Goal: Complete application form: Complete application form

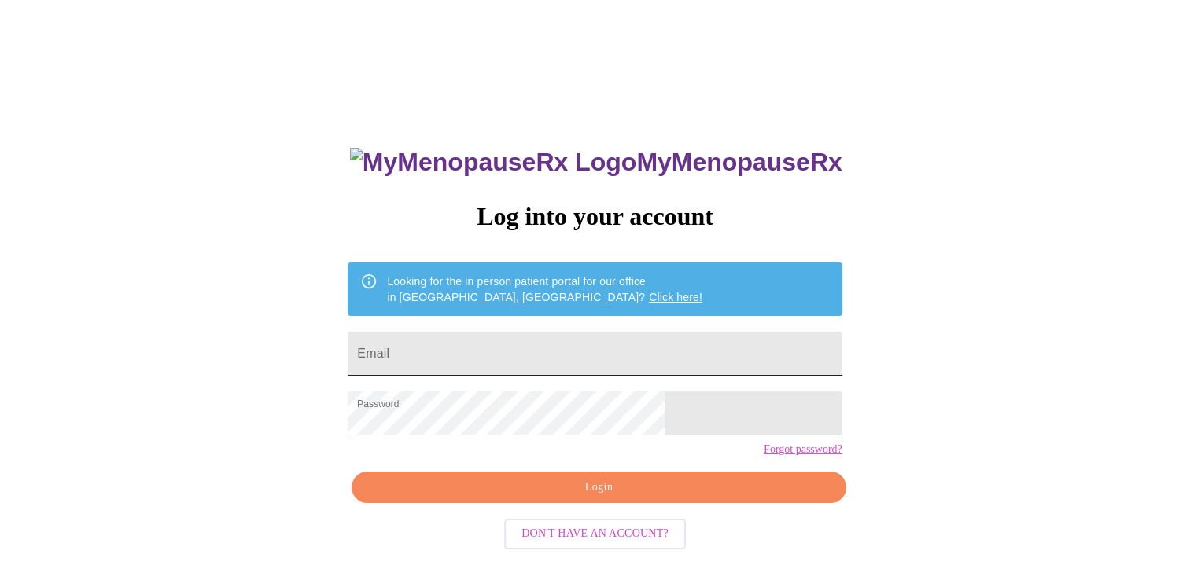
click at [599, 347] on input "Email" at bounding box center [595, 354] width 494 height 44
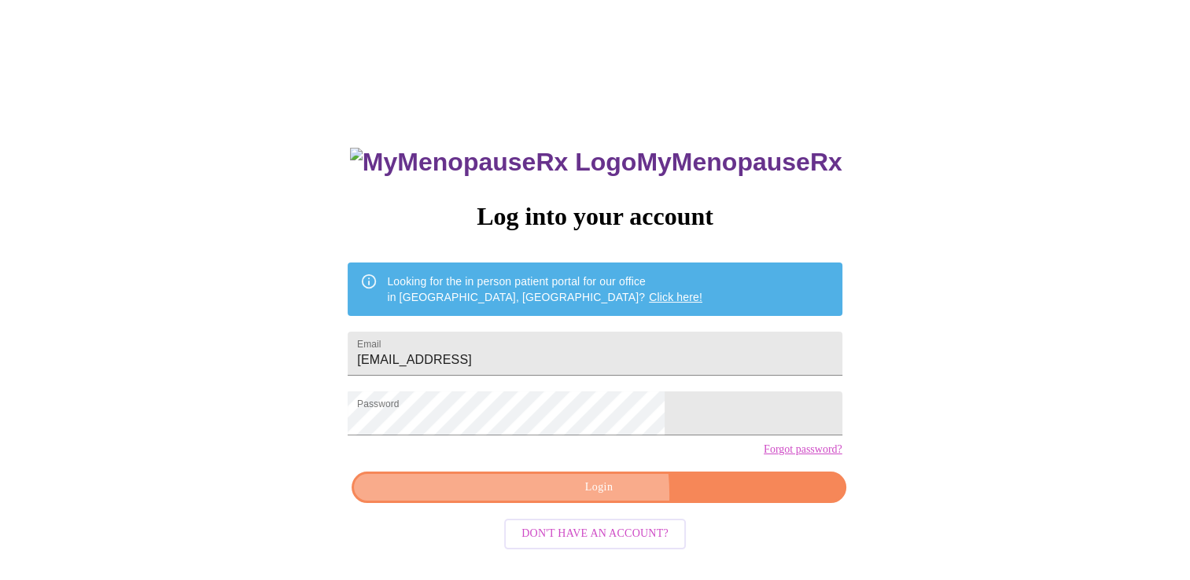
click at [540, 498] on span "Login" at bounding box center [599, 488] width 458 height 20
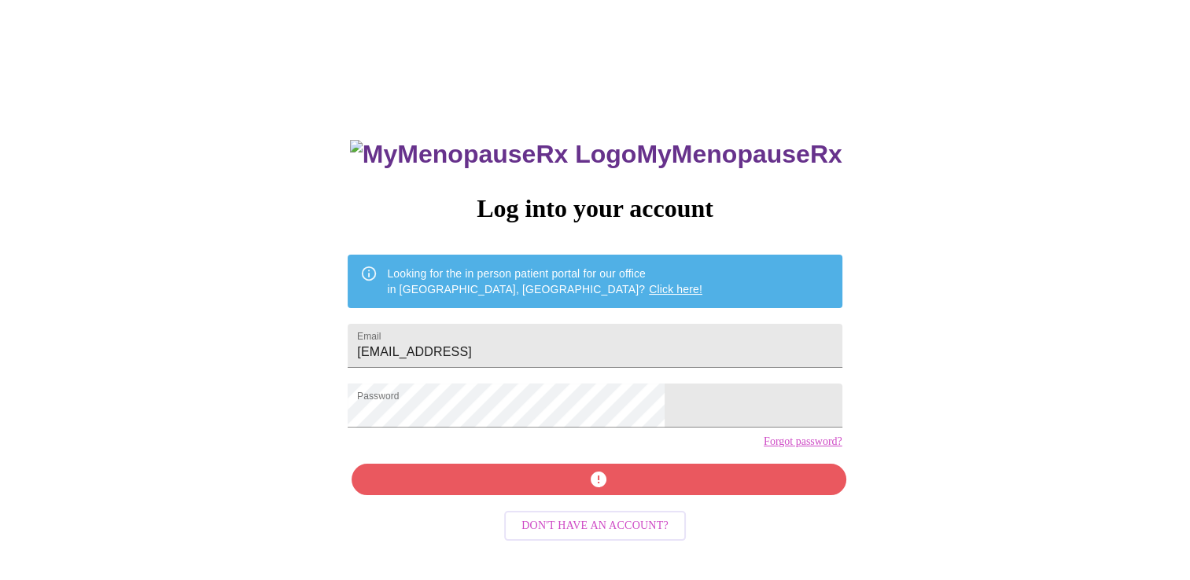
scroll to position [16, 0]
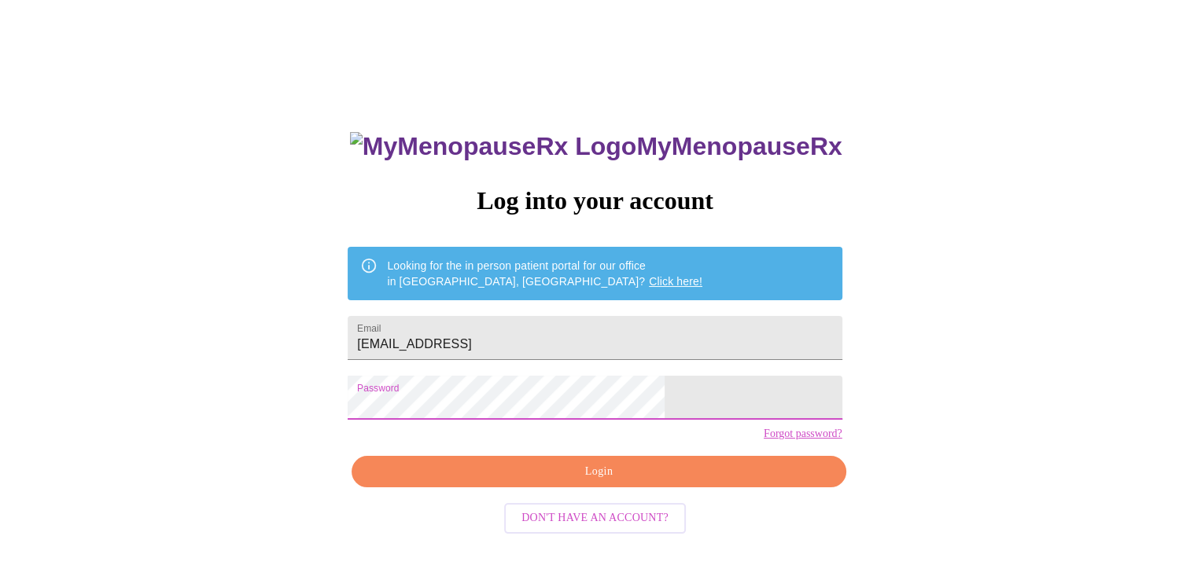
click at [79, 426] on div "MyMenopauseRx Log into your account Looking for the in person patient portal fo…" at bounding box center [595, 339] width 1178 height 697
click at [997, 371] on div "MyMenopauseRx Log into your account Looking for the in person patient portal fo…" at bounding box center [595, 339] width 1178 height 697
click at [631, 482] on span "Login" at bounding box center [599, 473] width 458 height 20
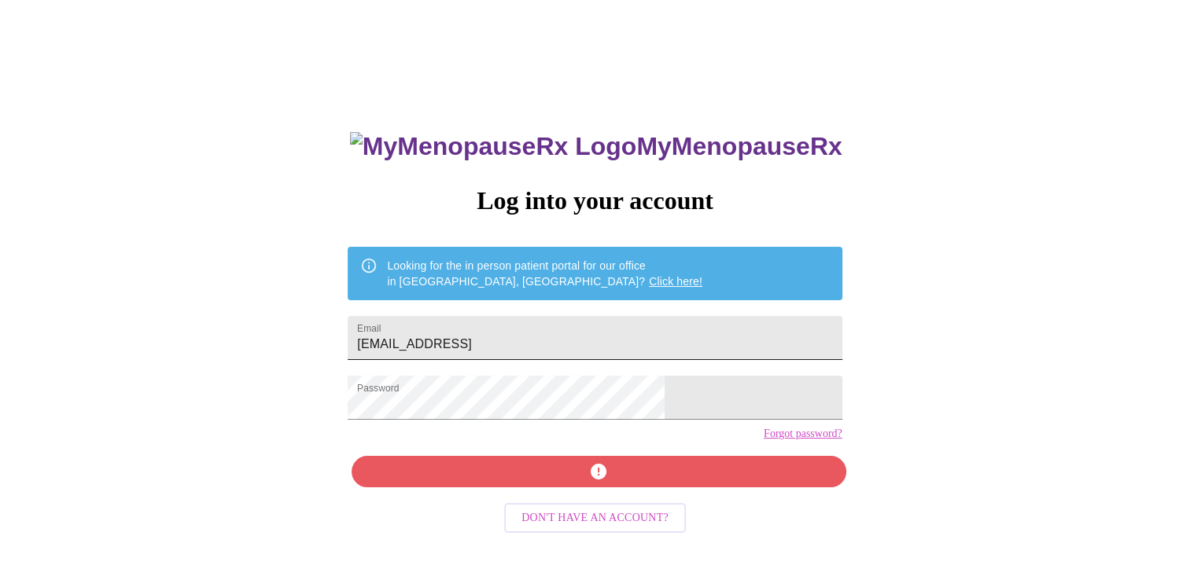
click at [619, 328] on input "[EMAIL_ADDRESS]" at bounding box center [595, 338] width 494 height 44
type input "[EMAIL_ADDRESS][DOMAIN_NAME]"
click at [693, 512] on div "MyMenopauseRx Log into your account Looking for the in person patient portal fo…" at bounding box center [594, 397] width 525 height 580
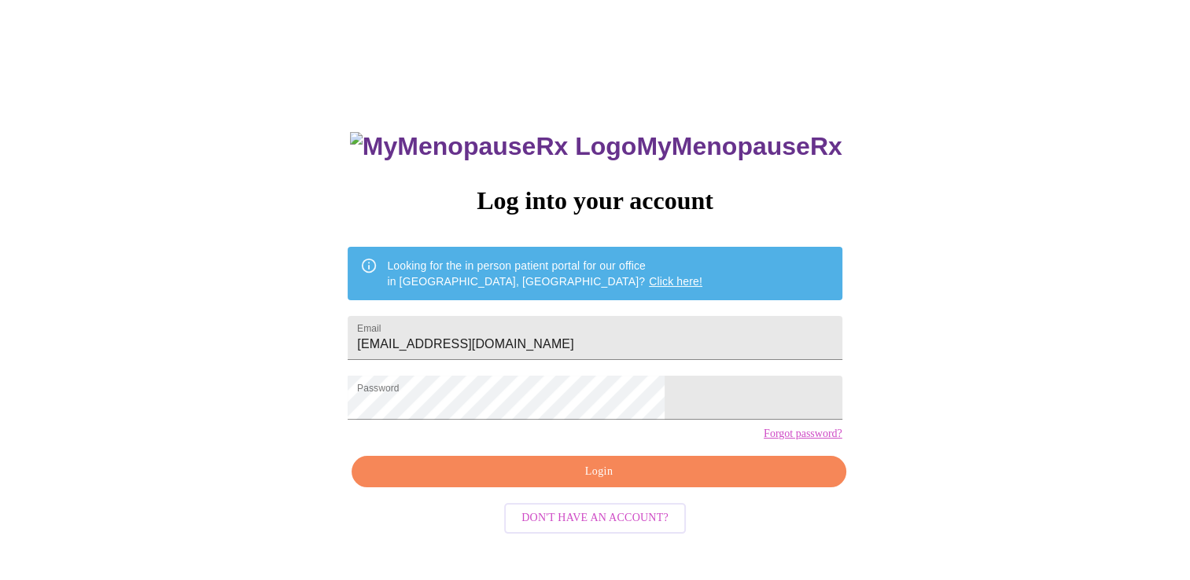
click at [631, 482] on span "Login" at bounding box center [599, 473] width 458 height 20
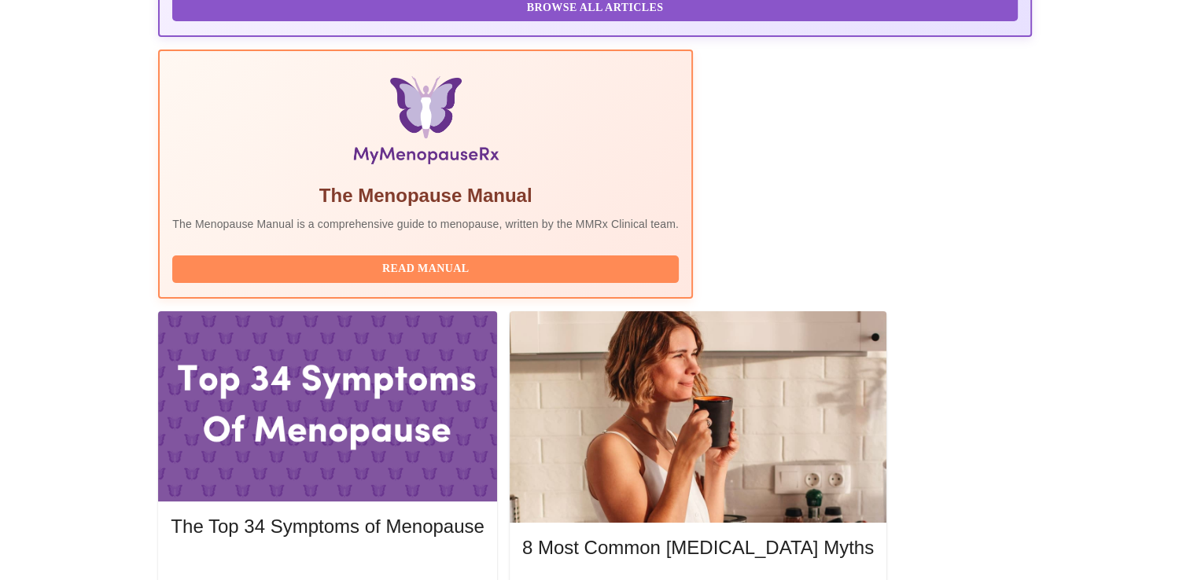
scroll to position [472, 0]
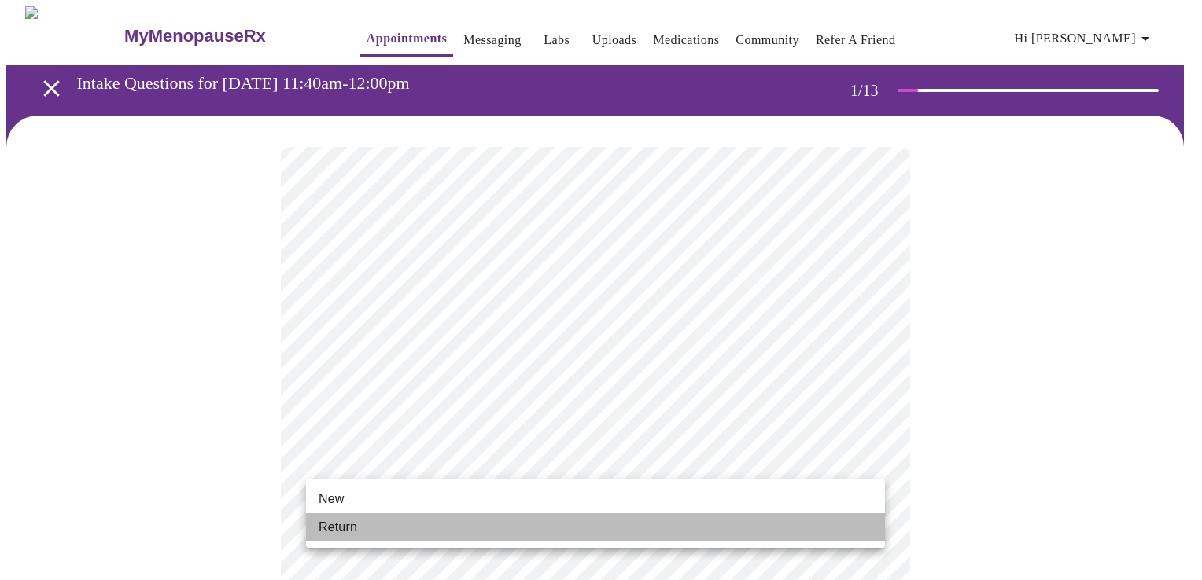
click at [443, 536] on li "Return" at bounding box center [595, 528] width 579 height 28
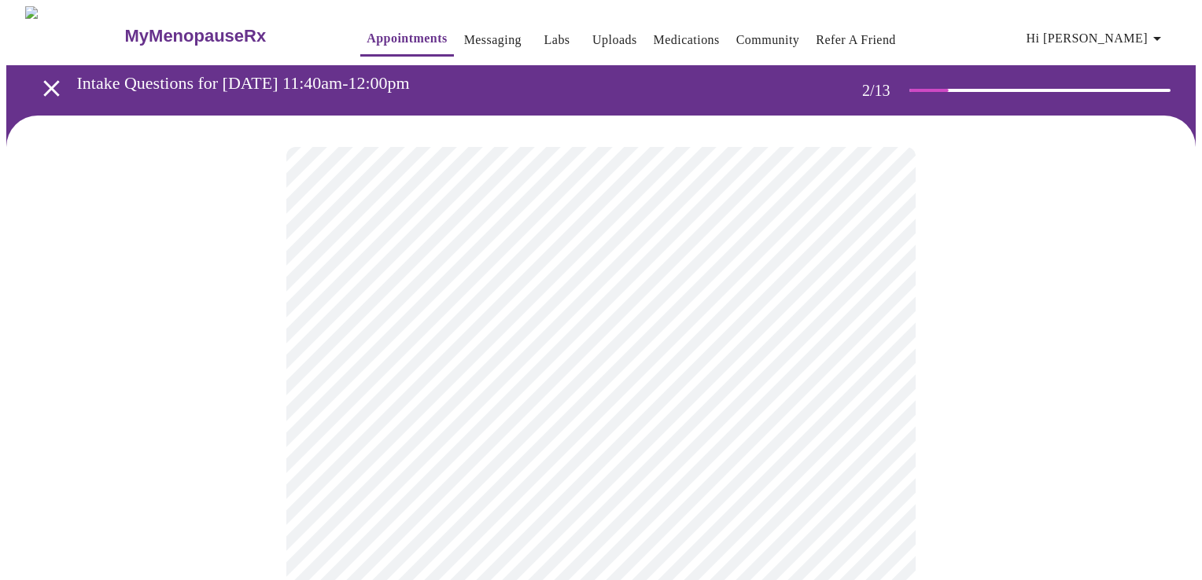
click at [418, 326] on body "MyMenopauseRx Appointments Messaging Labs Uploads Medications Community Refer a…" at bounding box center [600, 478] width 1189 height 945
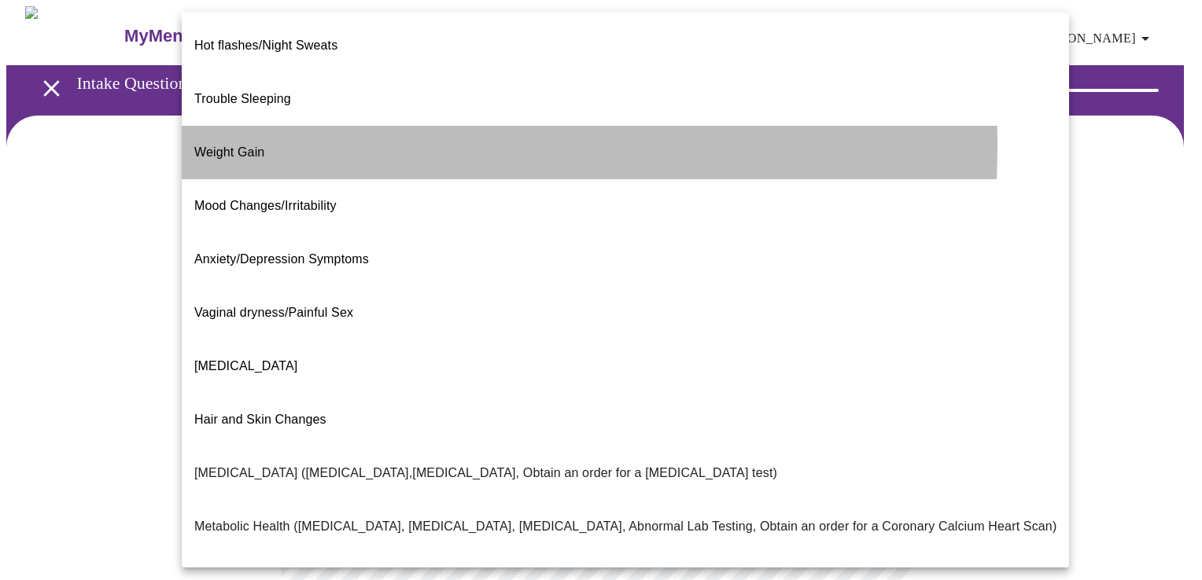
click at [282, 126] on li "Weight Gain" at bounding box center [625, 152] width 887 height 53
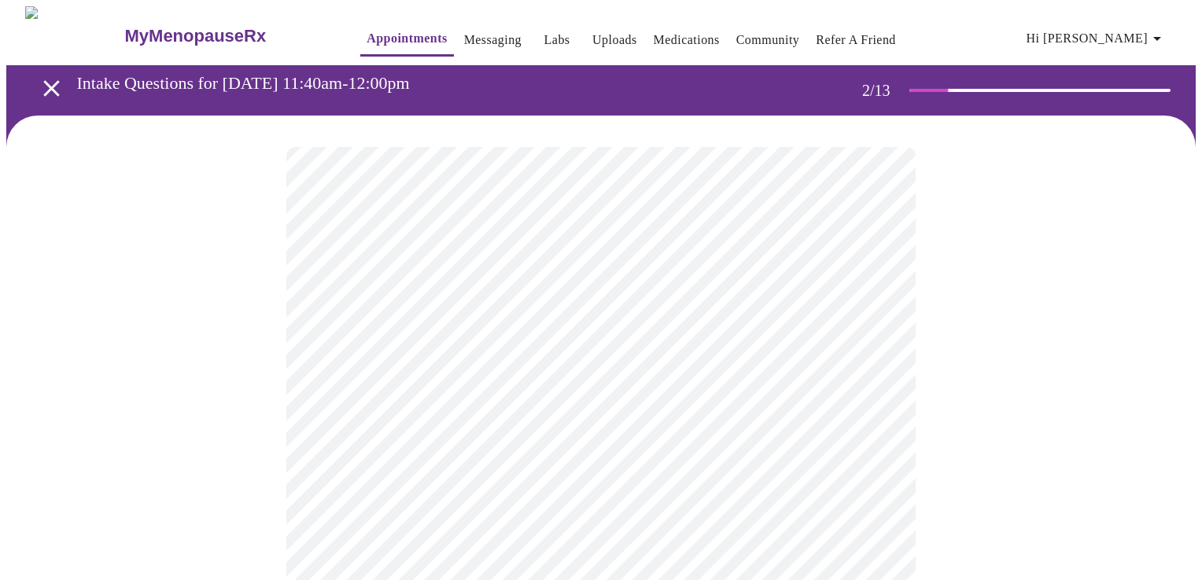
click at [438, 485] on body "MyMenopauseRx Appointments Messaging Labs Uploads Medications Community Refer a…" at bounding box center [600, 473] width 1189 height 935
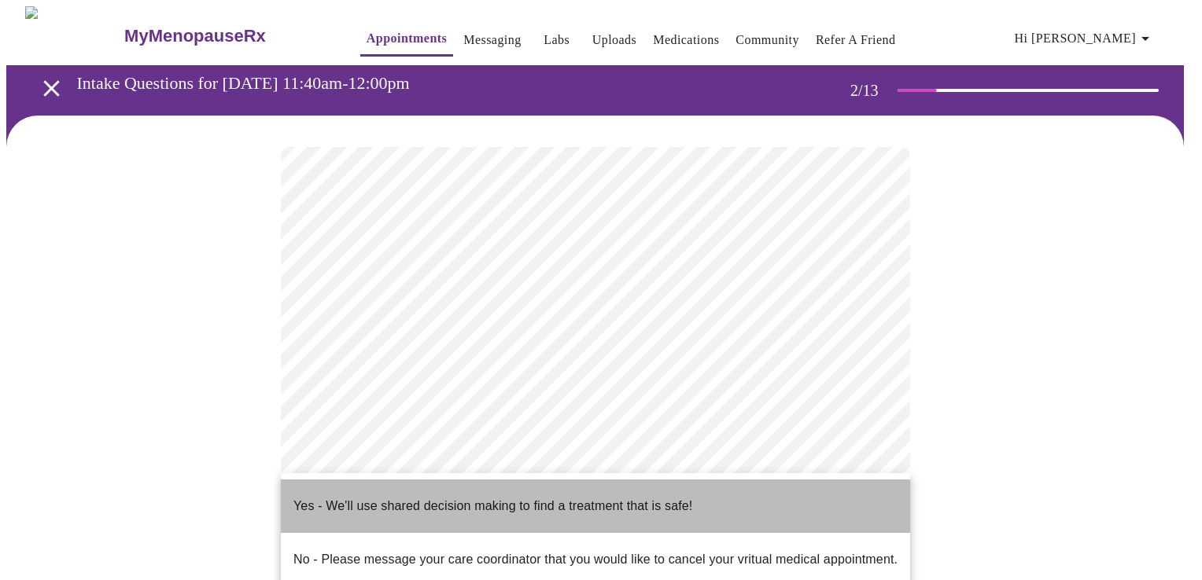
click at [439, 501] on p "Yes - We'll use shared decision making to find a treatment that is safe!" at bounding box center [492, 506] width 399 height 19
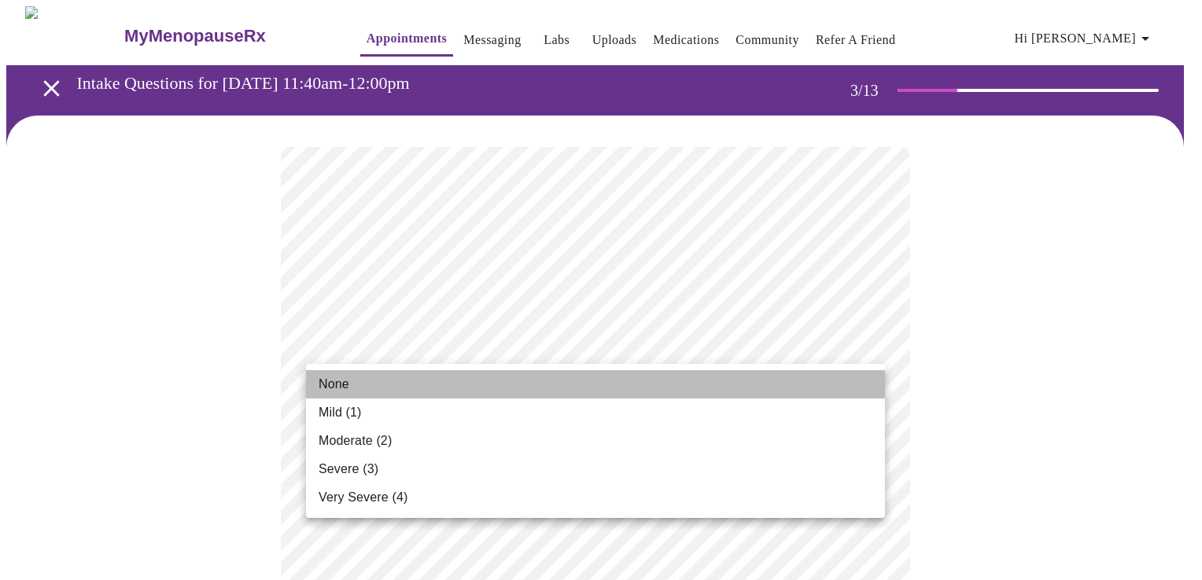
click at [333, 389] on span "None" at bounding box center [334, 384] width 31 height 19
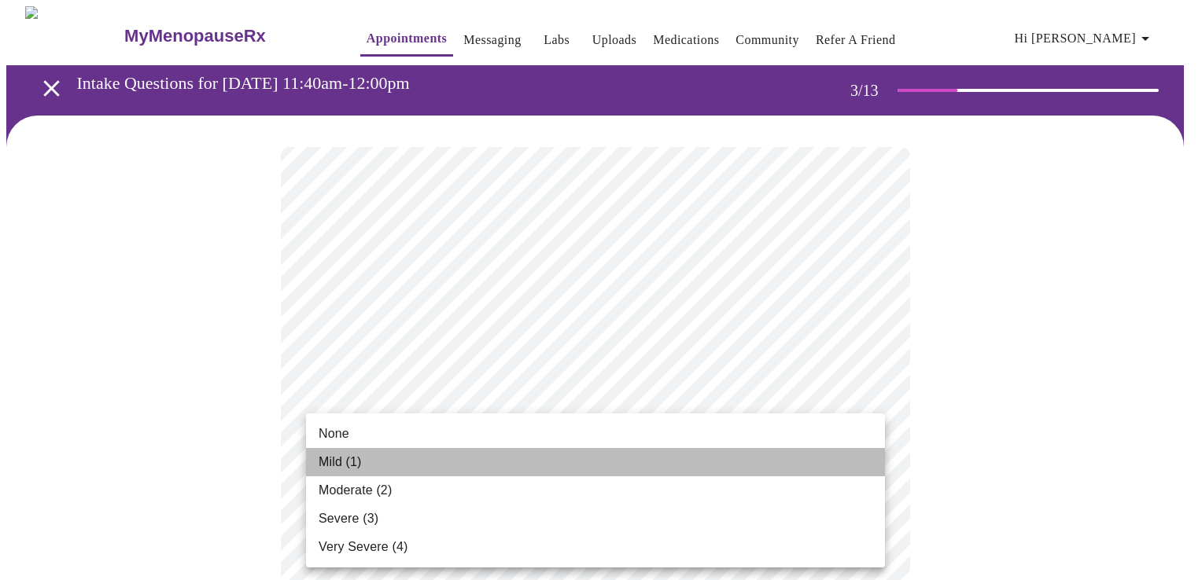
click at [329, 465] on span "Mild (1)" at bounding box center [340, 462] width 43 height 19
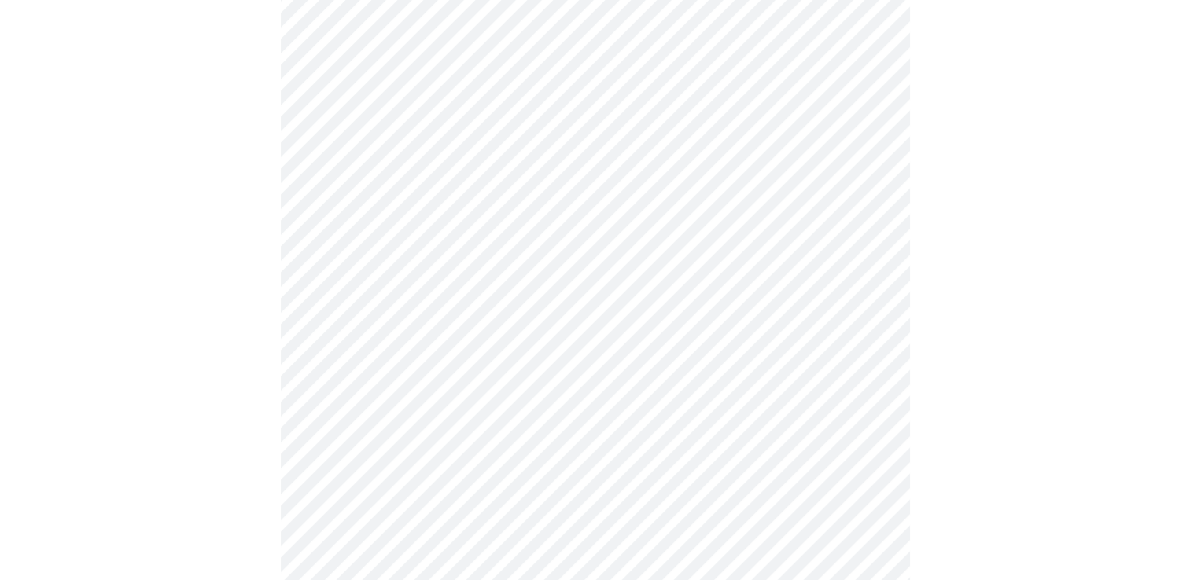
scroll to position [393, 0]
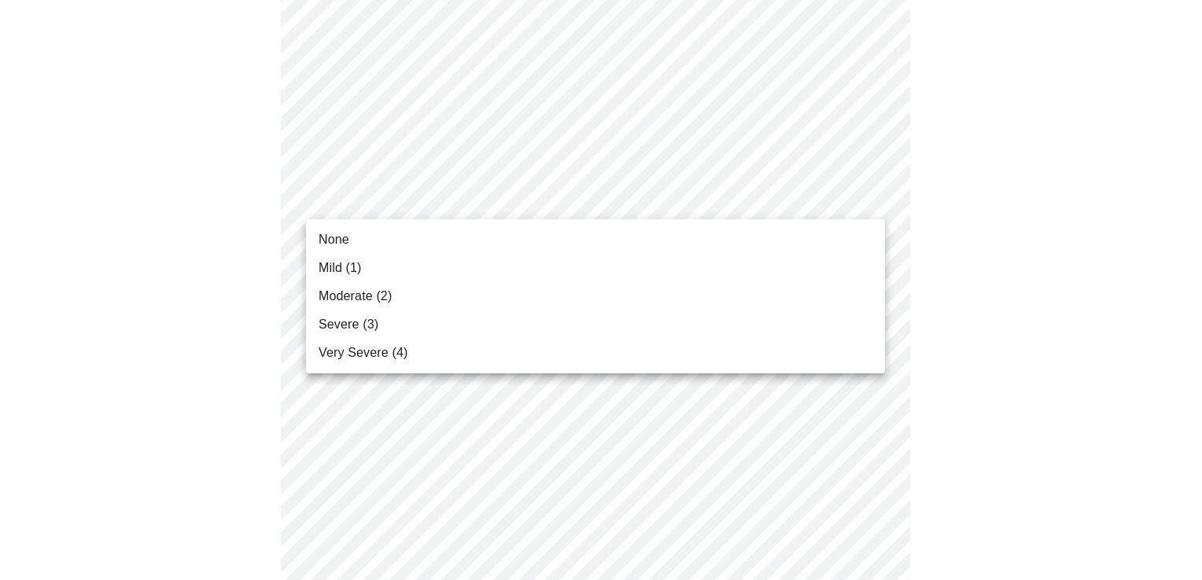
click at [451, 267] on li "Mild (1)" at bounding box center [595, 268] width 579 height 28
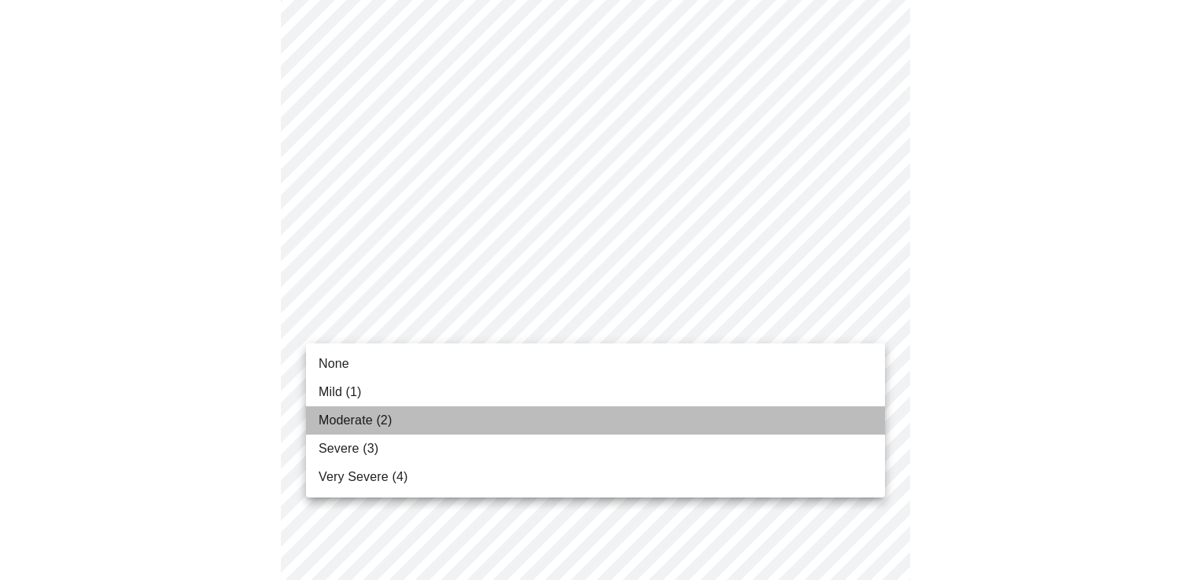
click at [343, 426] on span "Moderate (2)" at bounding box center [355, 420] width 73 height 19
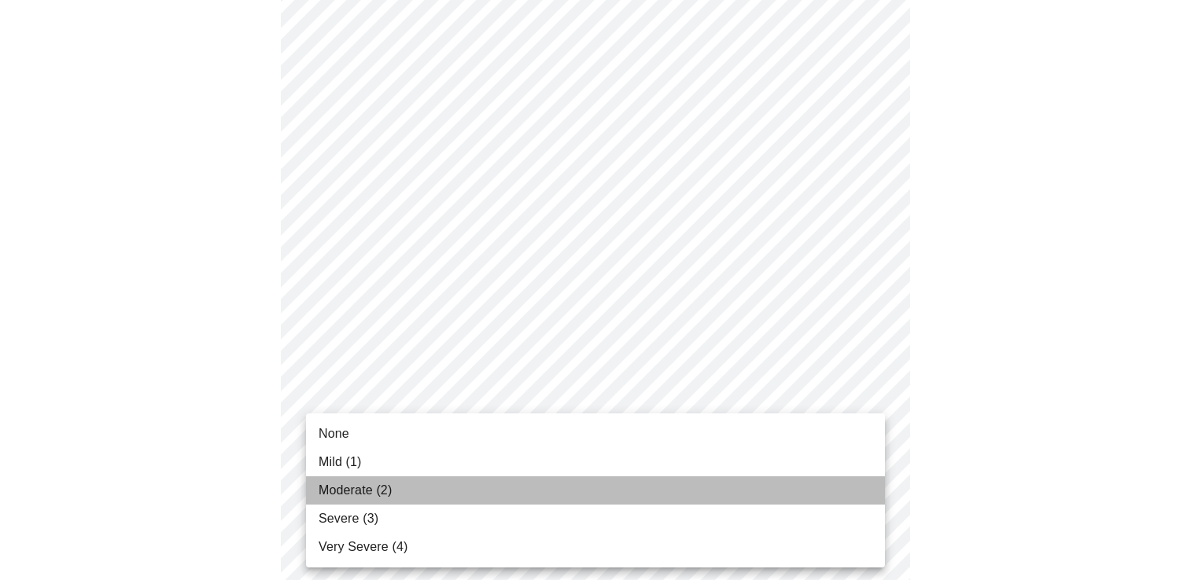
click at [370, 492] on span "Moderate (2)" at bounding box center [355, 490] width 73 height 19
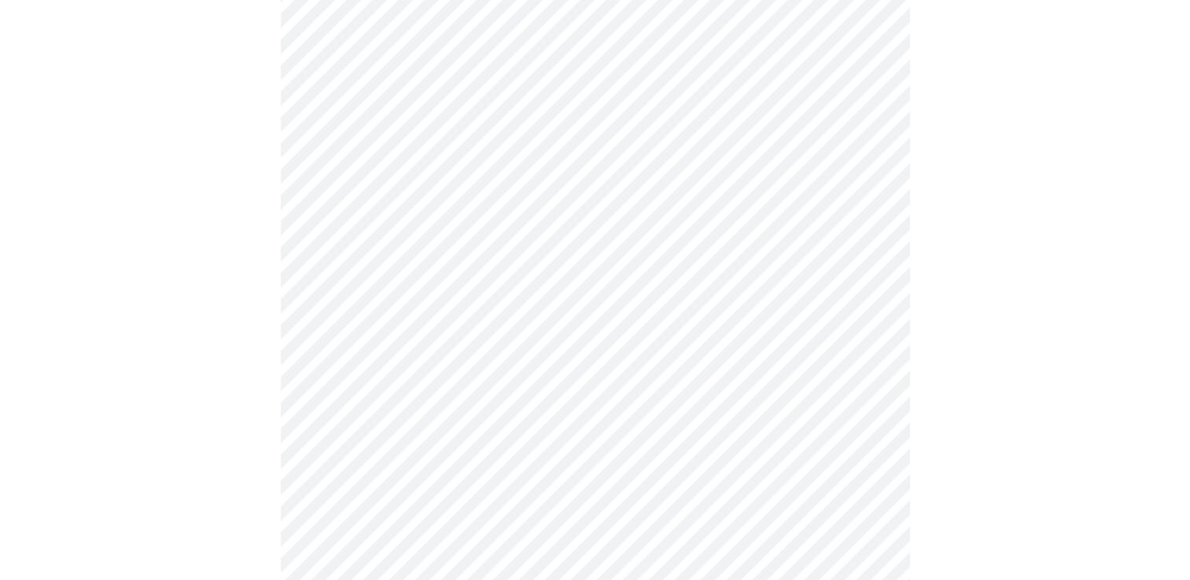
scroll to position [472, 0]
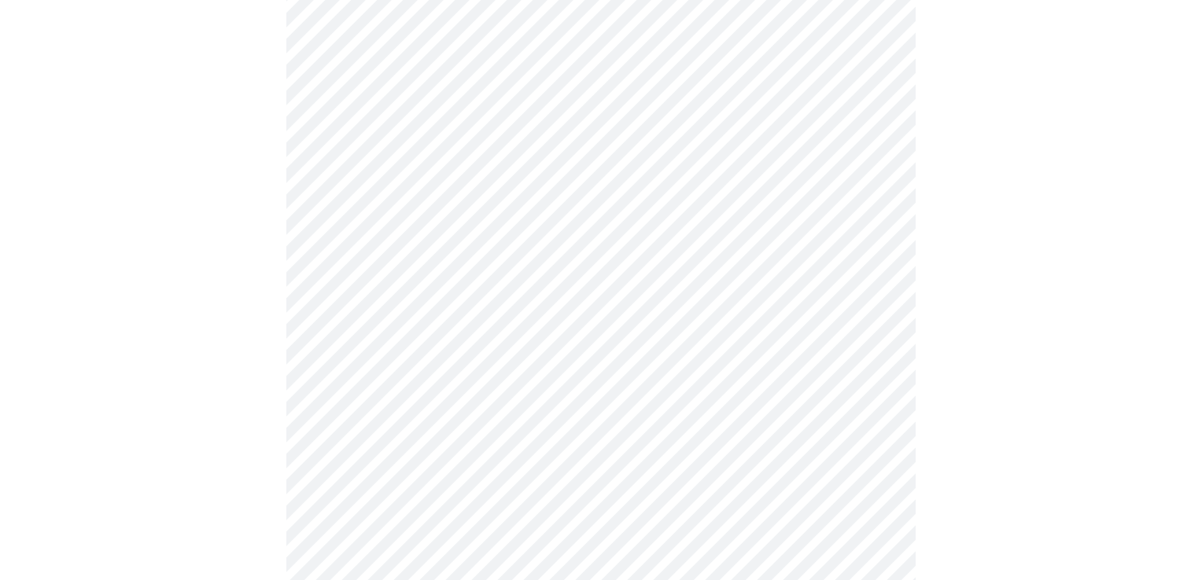
click at [360, 443] on body "MyMenopauseRx Appointments Messaging Labs Uploads Medications Community Refer a…" at bounding box center [600, 524] width 1189 height 1981
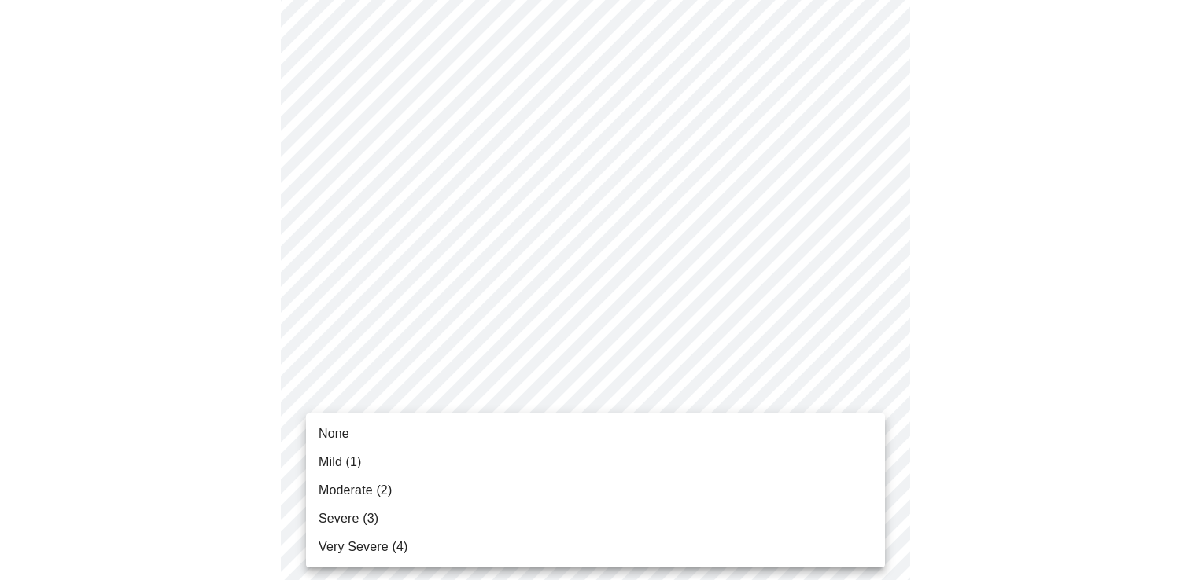
click at [365, 499] on span "Moderate (2)" at bounding box center [355, 490] width 73 height 19
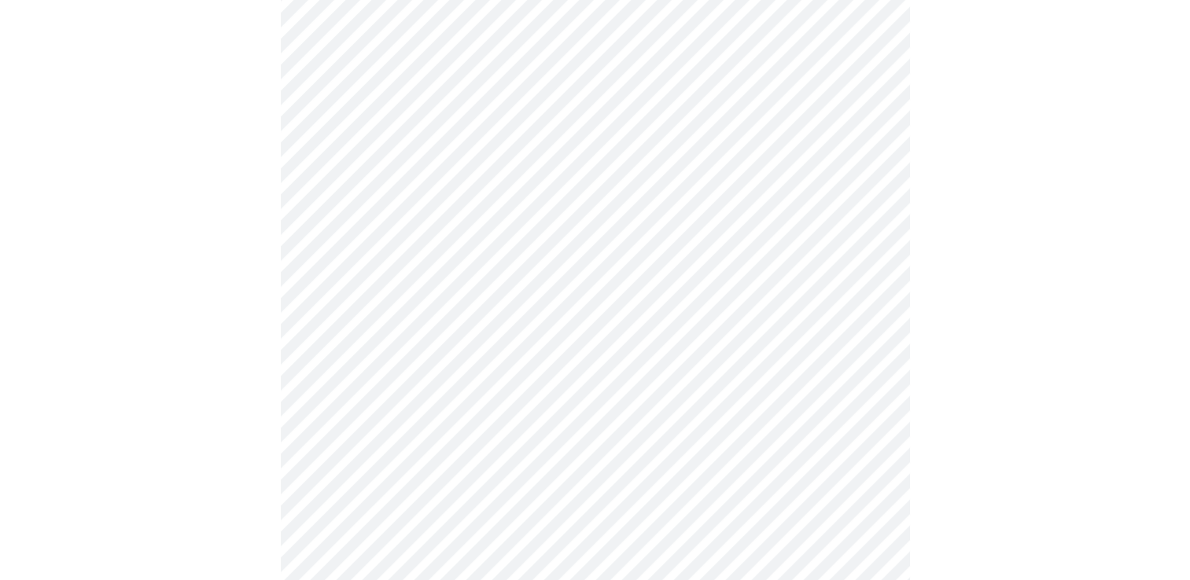
scroll to position [551, 0]
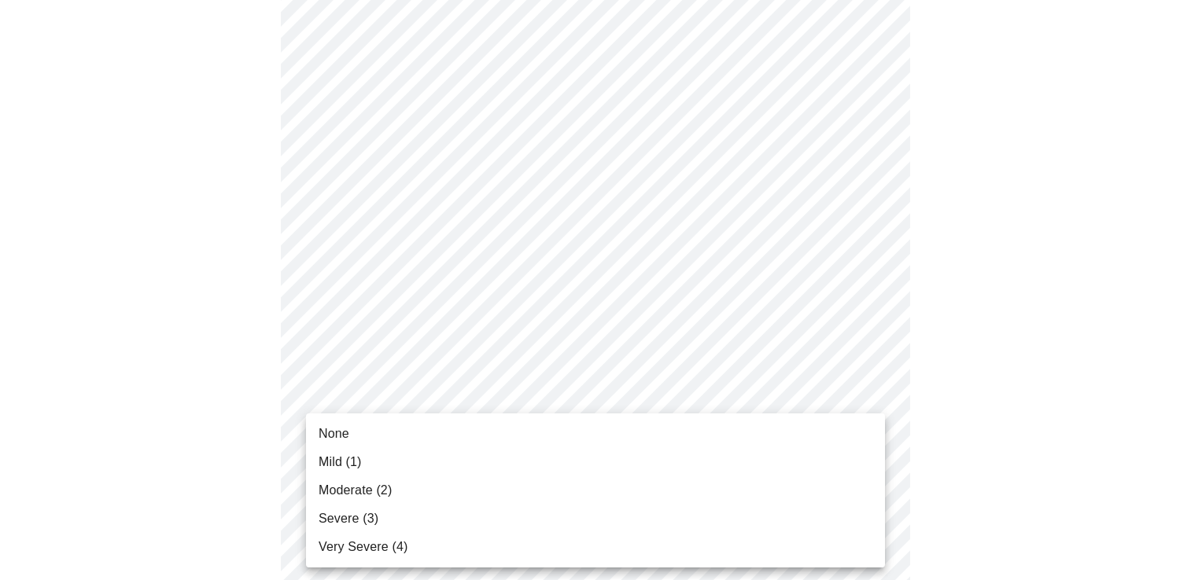
click at [363, 492] on body "MyMenopauseRx Appointments Messaging Labs Uploads Medications Community Refer a…" at bounding box center [600, 435] width 1189 height 1959
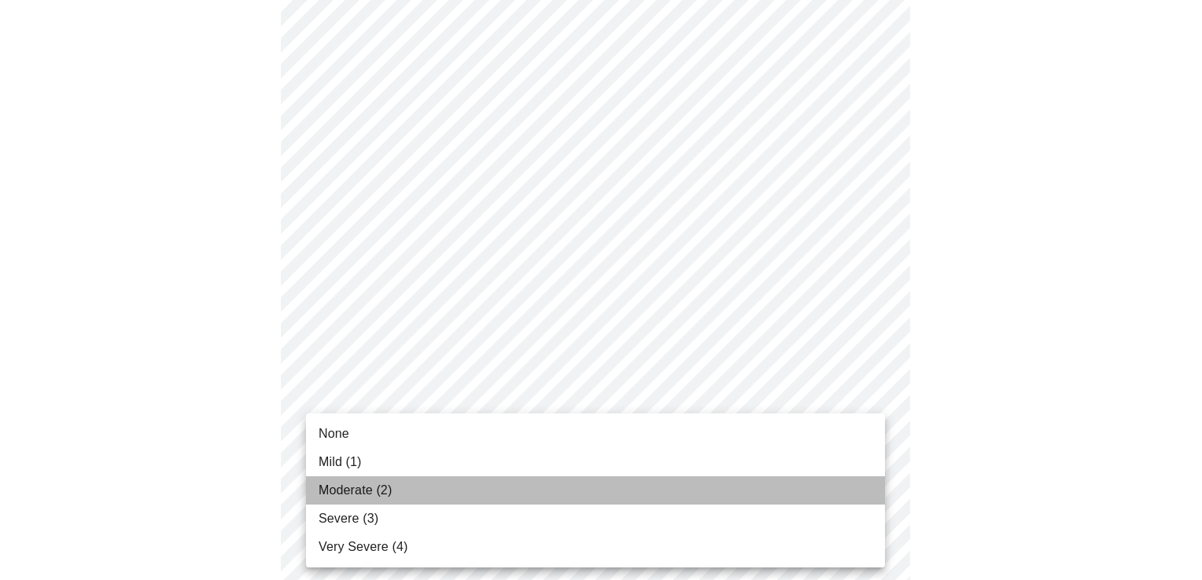
click at [363, 488] on span "Moderate (2)" at bounding box center [355, 490] width 73 height 19
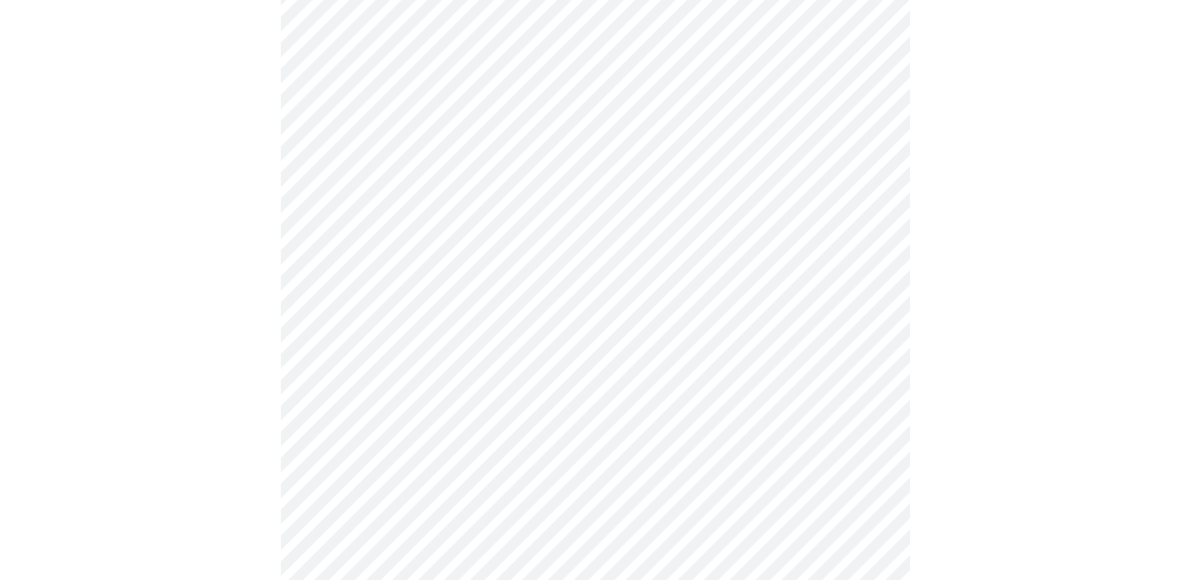
scroll to position [708, 0]
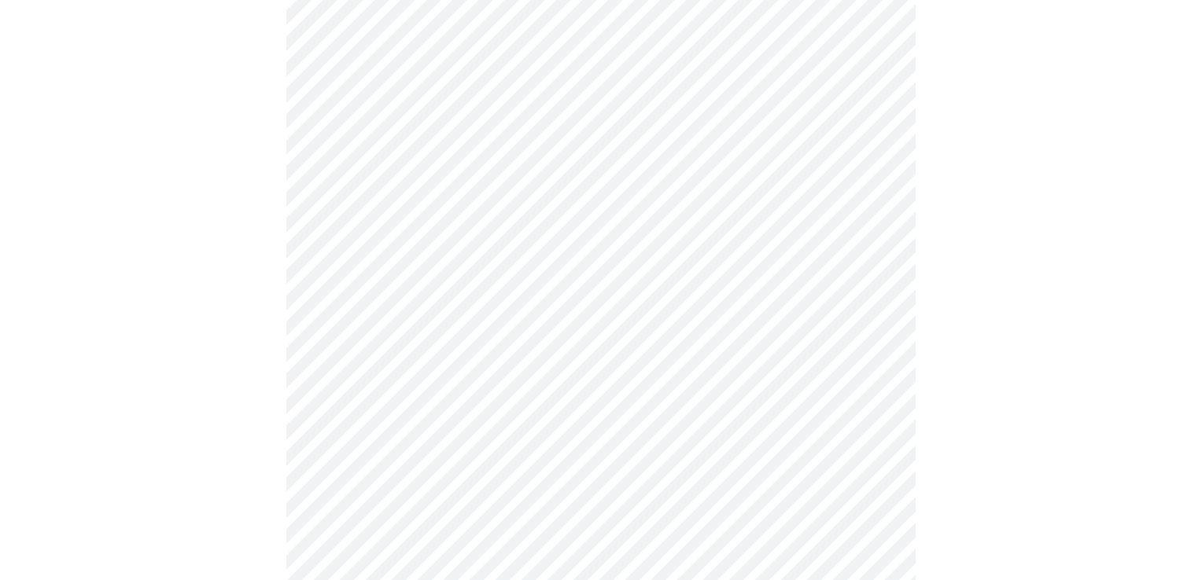
click at [481, 458] on body "MyMenopauseRx Appointments Messaging Labs Uploads Medications Community Refer a…" at bounding box center [600, 266] width 1189 height 1937
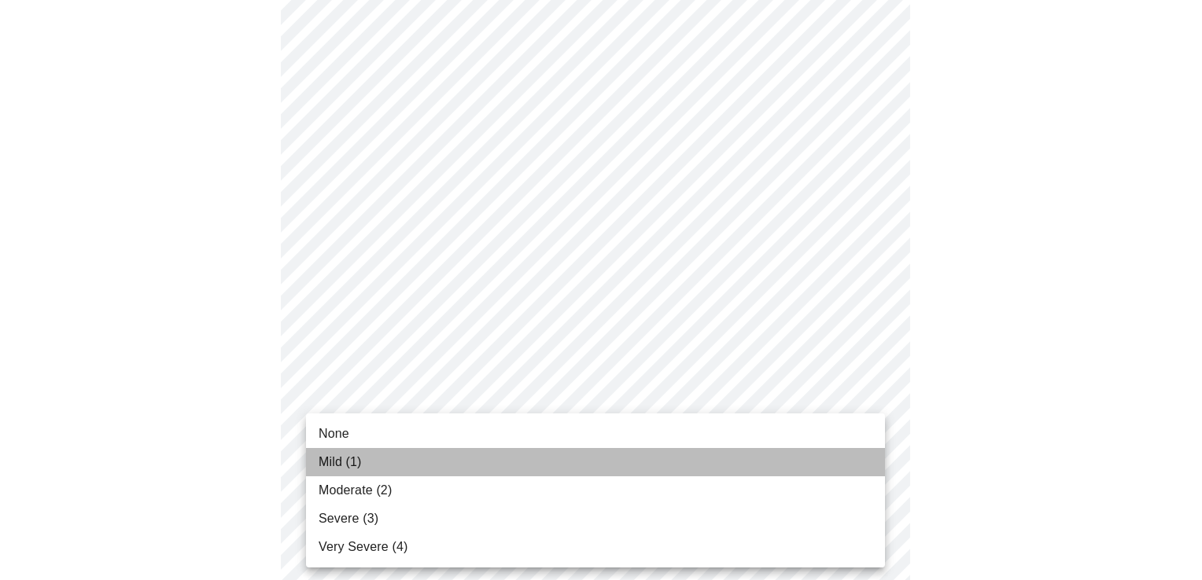
click at [428, 463] on li "Mild (1)" at bounding box center [595, 462] width 579 height 28
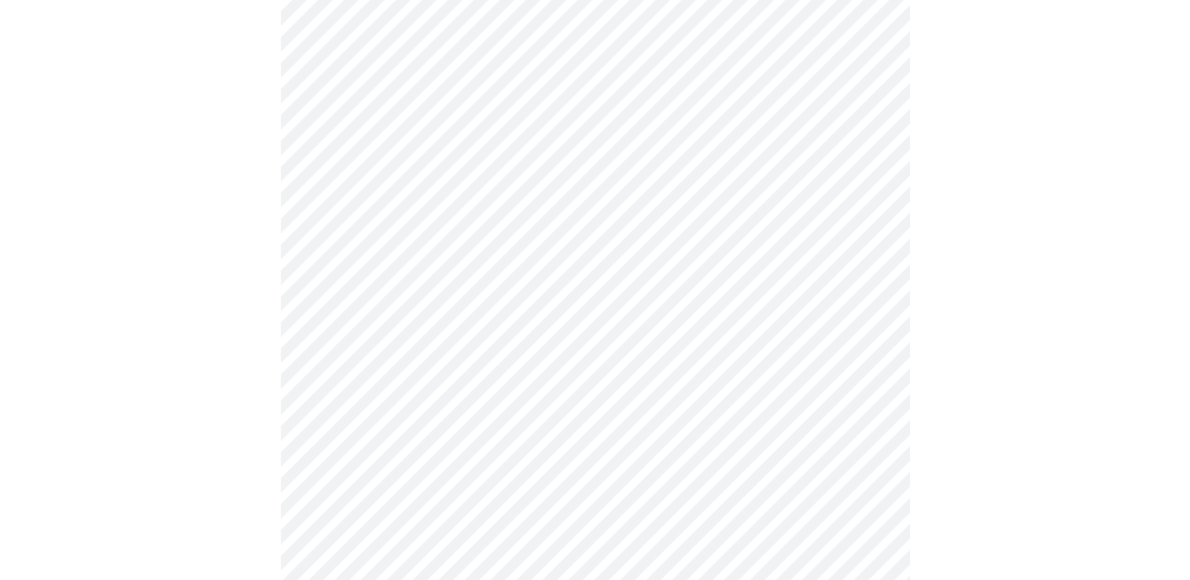
scroll to position [865, 0]
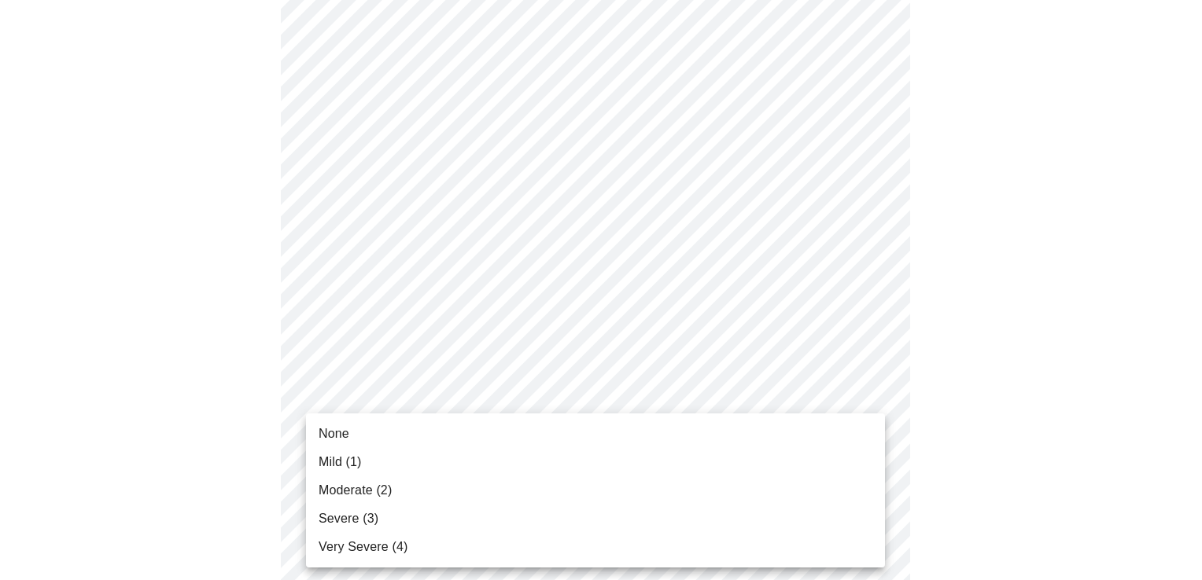
click at [378, 435] on body "MyMenopauseRx Appointments Messaging Labs Uploads Medications Community Refer a…" at bounding box center [600, 98] width 1189 height 1915
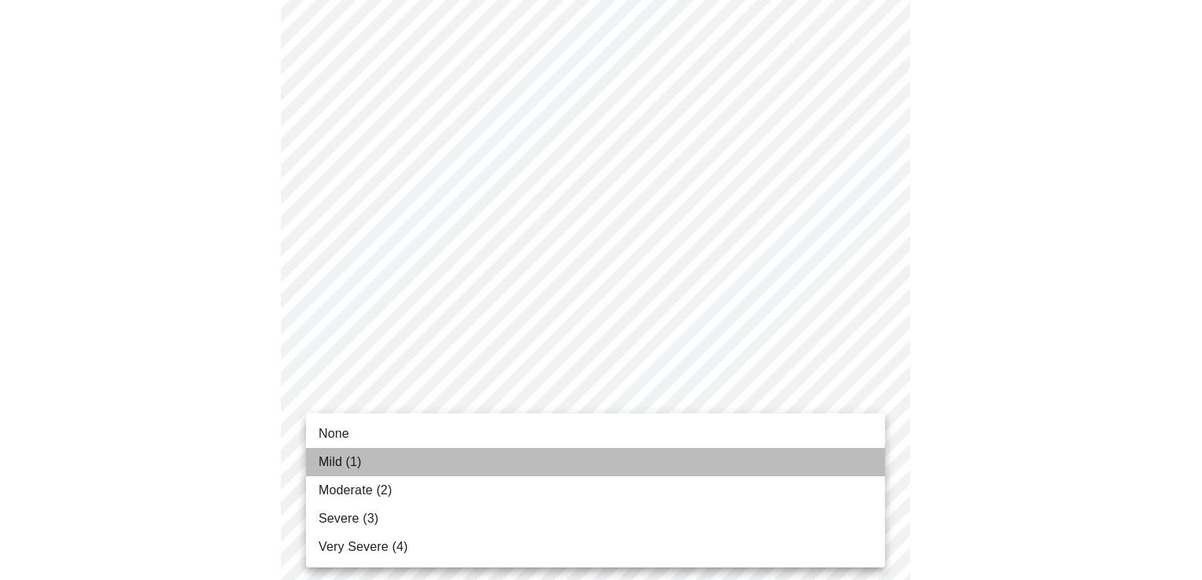
click at [389, 461] on li "Mild (1)" at bounding box center [595, 462] width 579 height 28
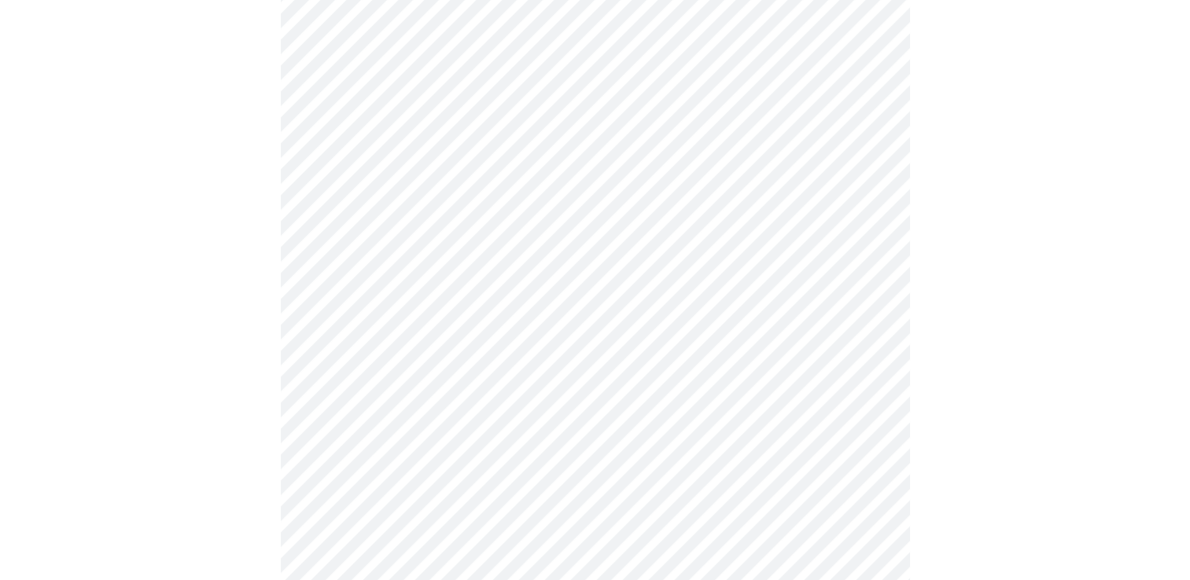
scroll to position [1023, 0]
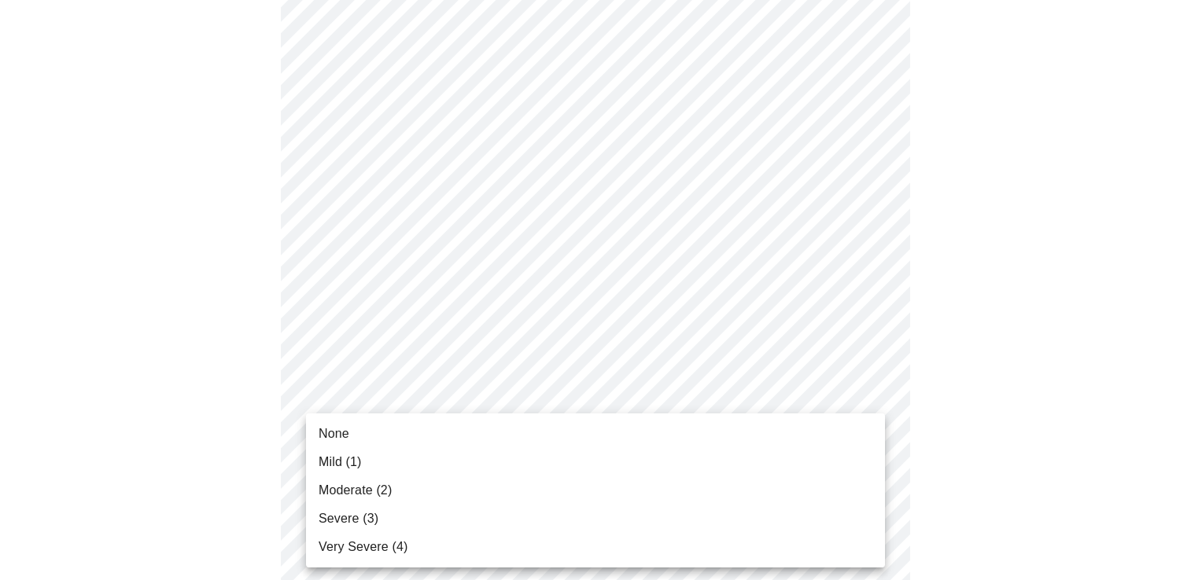
click at [358, 445] on li "None" at bounding box center [595, 434] width 579 height 28
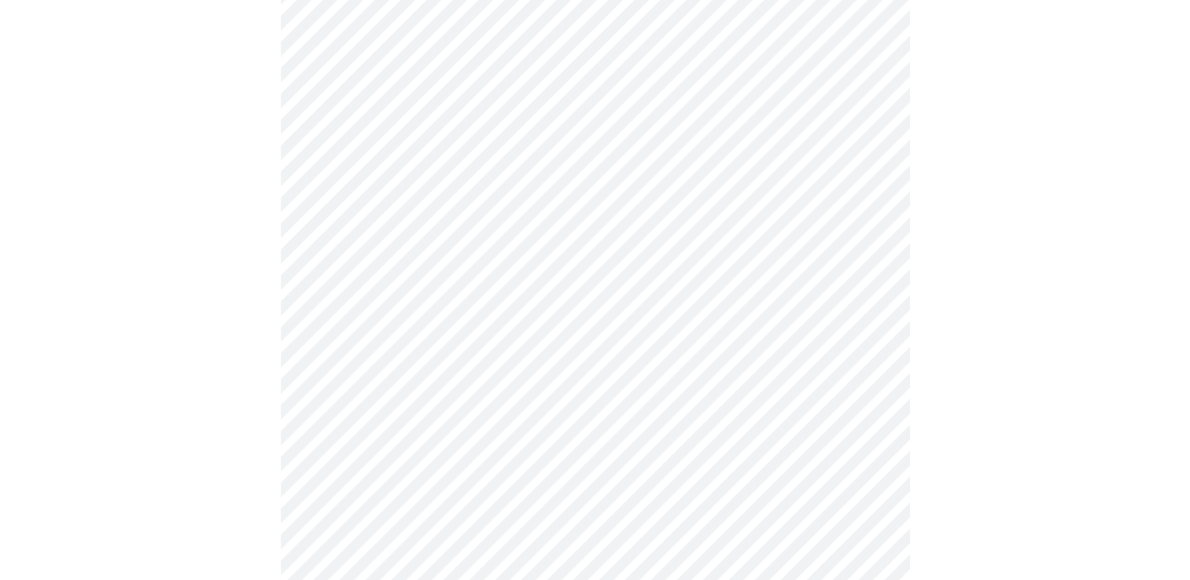
scroll to position [1101, 0]
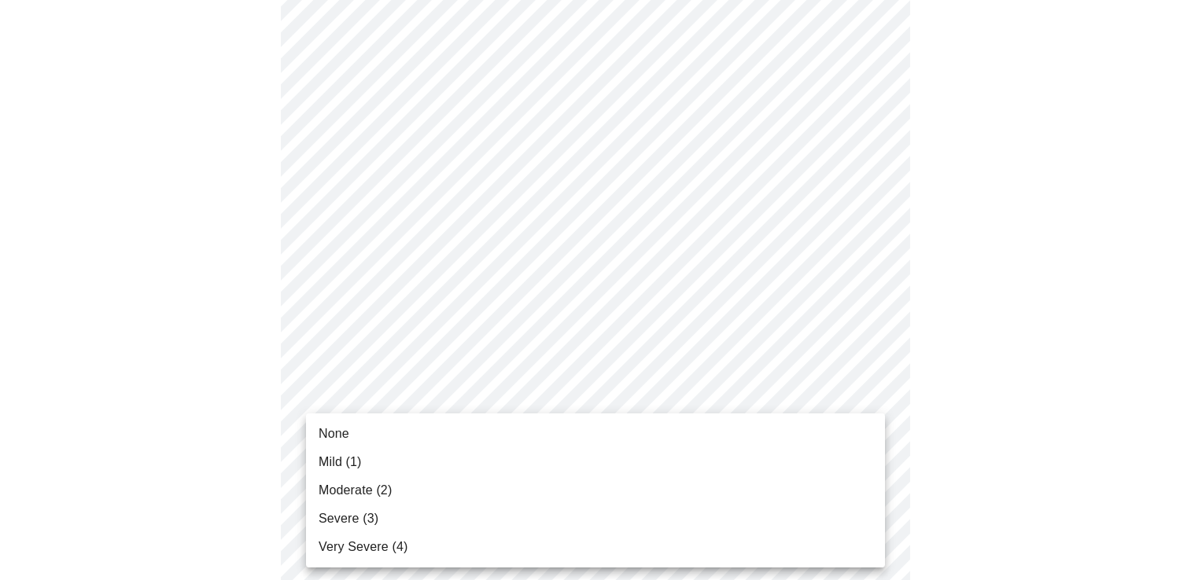
click at [371, 471] on li "Mild (1)" at bounding box center [595, 462] width 579 height 28
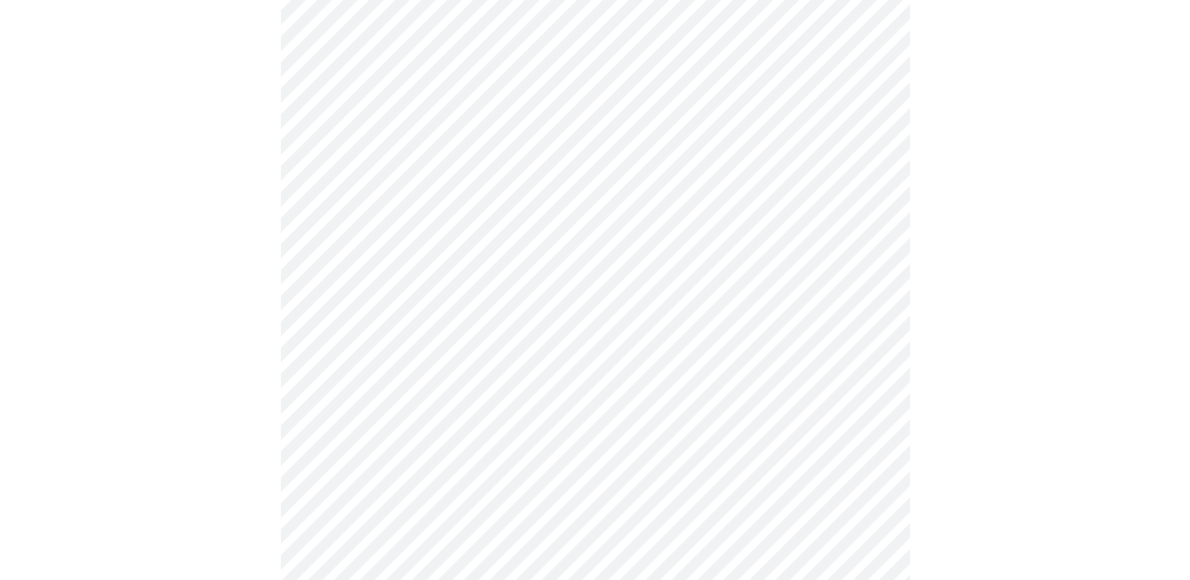
scroll to position [236, 0]
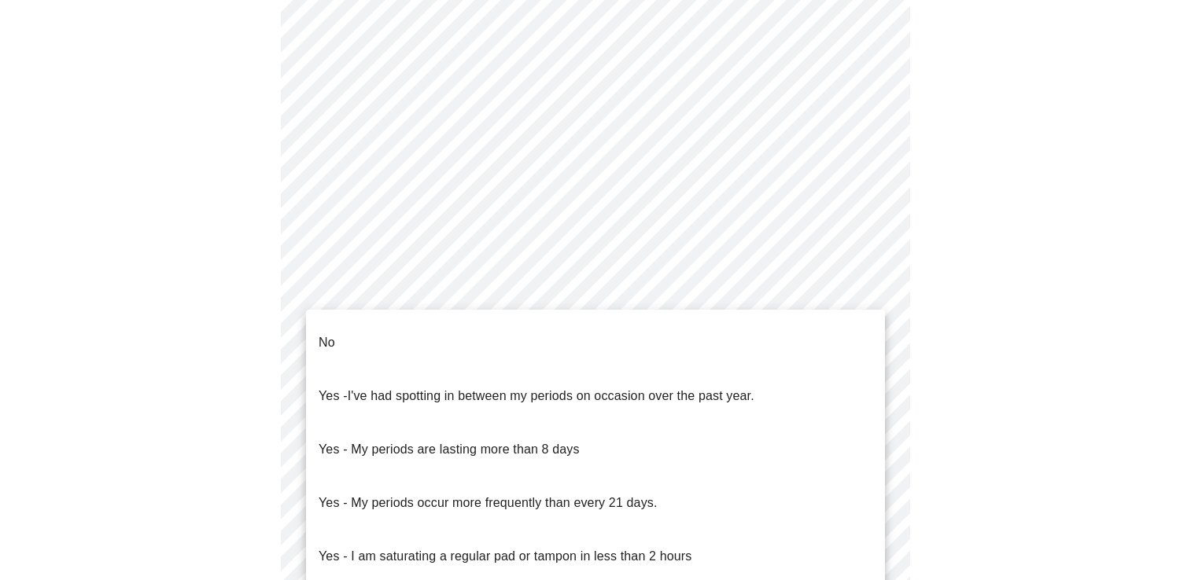
click at [362, 404] on body "MyMenopauseRx Appointments Messaging Labs Uploads Medications Community Refer a…" at bounding box center [600, 231] width 1189 height 1551
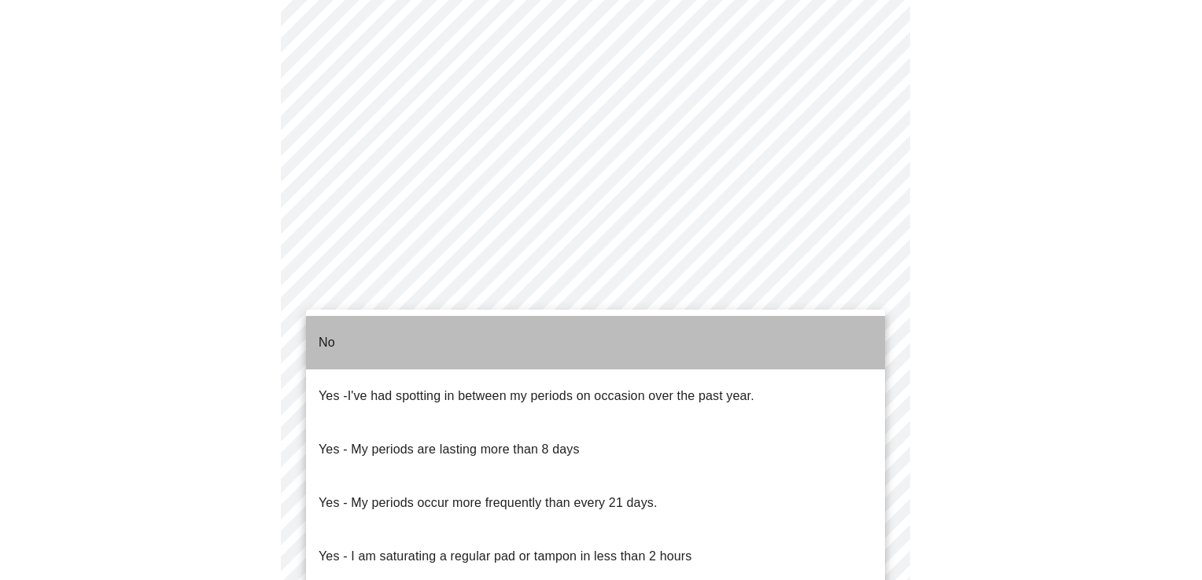
click at [330, 334] on p "No" at bounding box center [327, 343] width 17 height 19
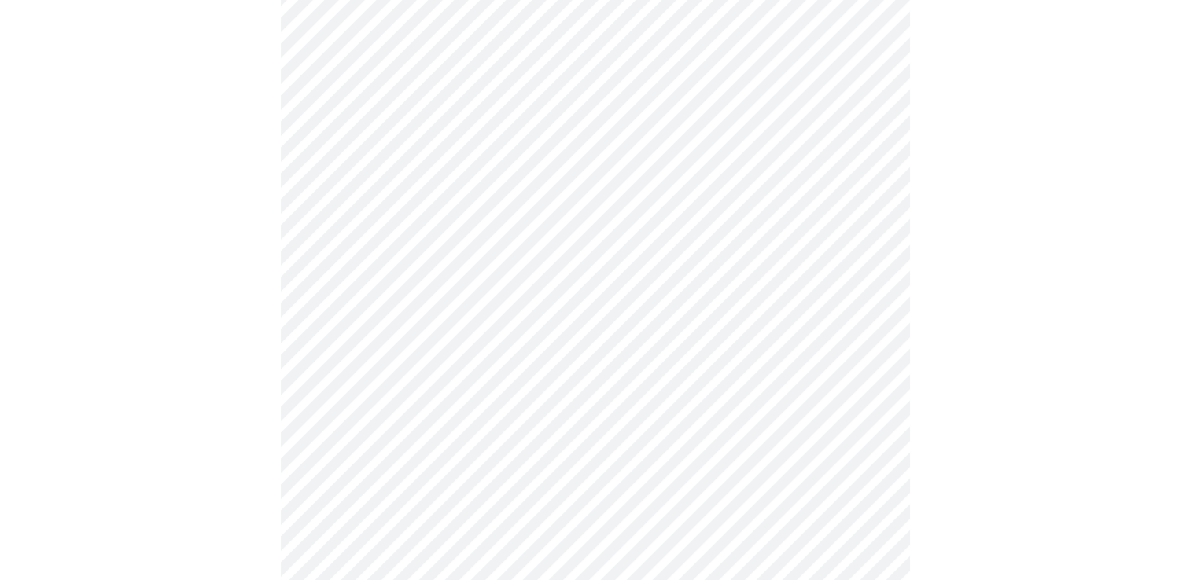
scroll to position [787, 0]
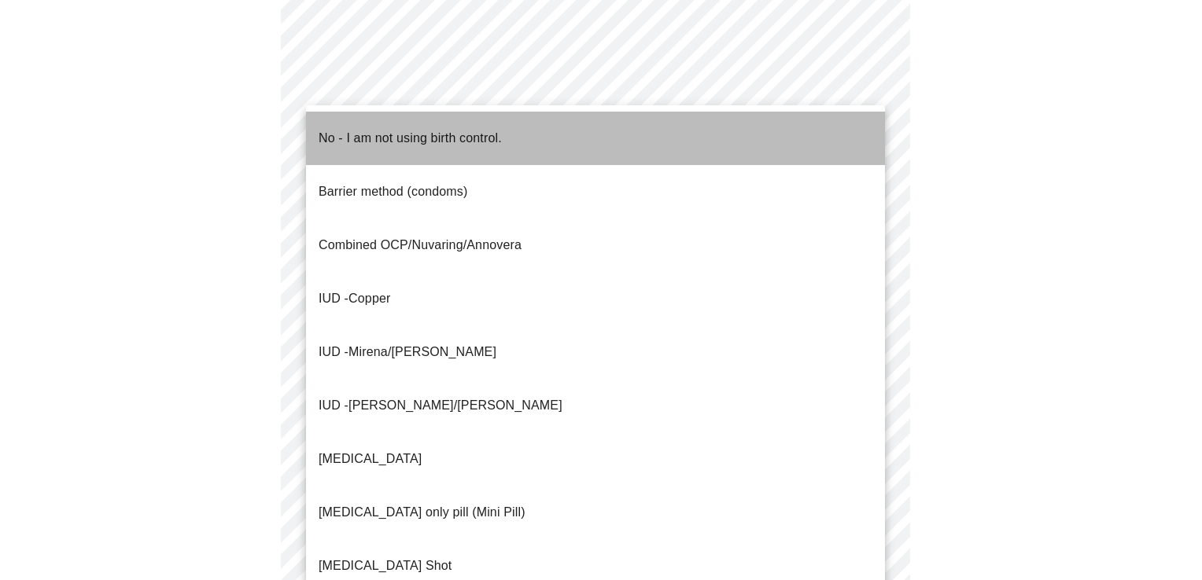
click at [362, 130] on p "No - I am not using birth control." at bounding box center [410, 138] width 183 height 19
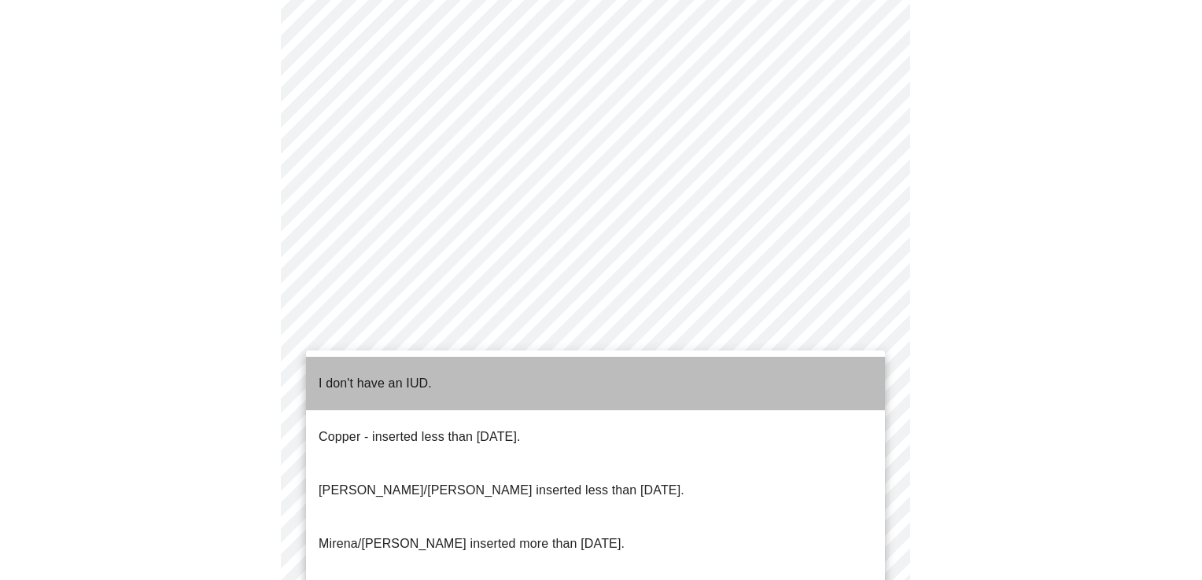
click at [380, 374] on p "I don't have an IUD." at bounding box center [375, 383] width 113 height 19
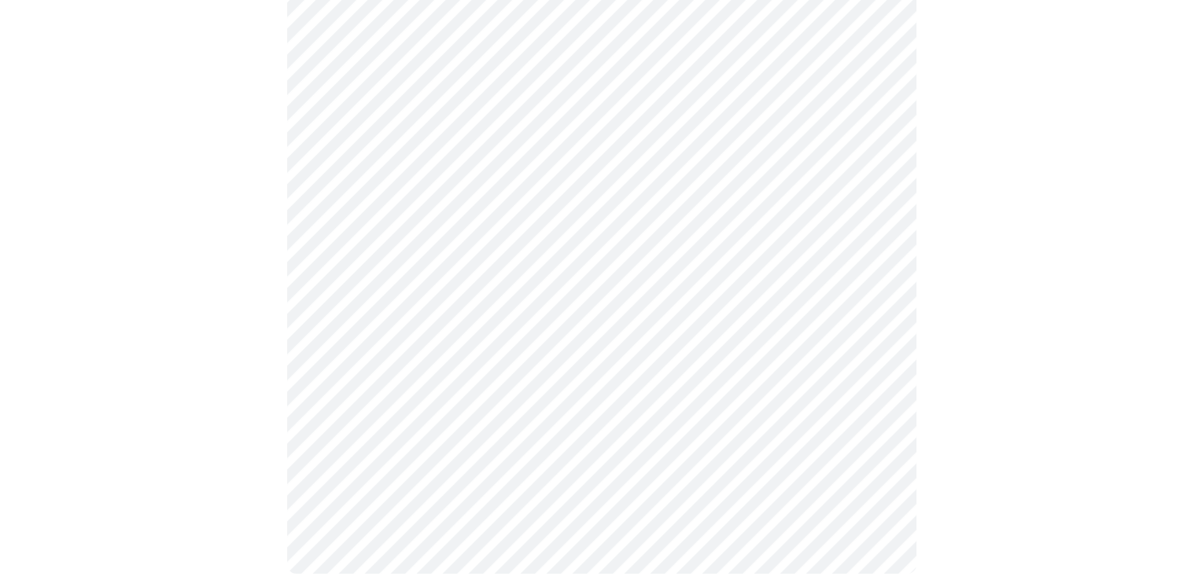
scroll to position [942, 0]
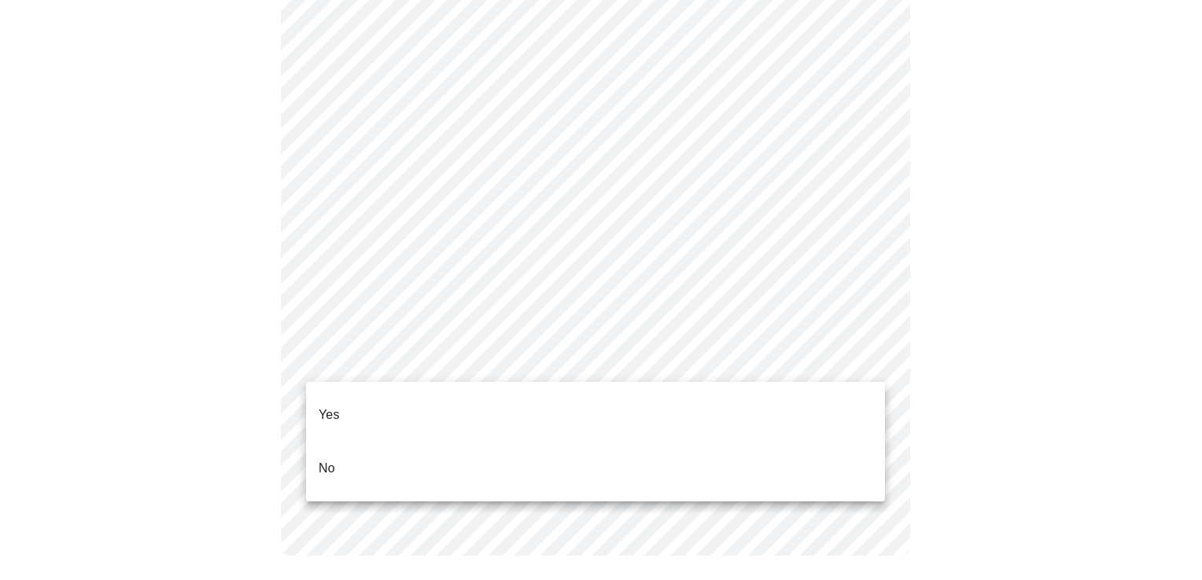
click at [345, 402] on li "Yes" at bounding box center [595, 415] width 579 height 53
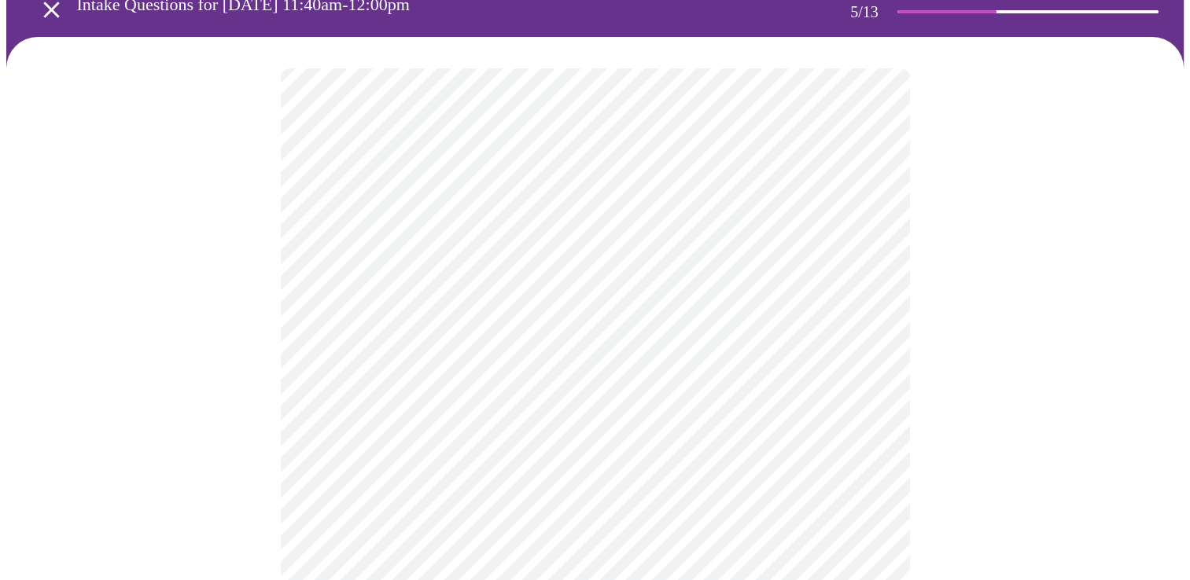
scroll to position [157, 0]
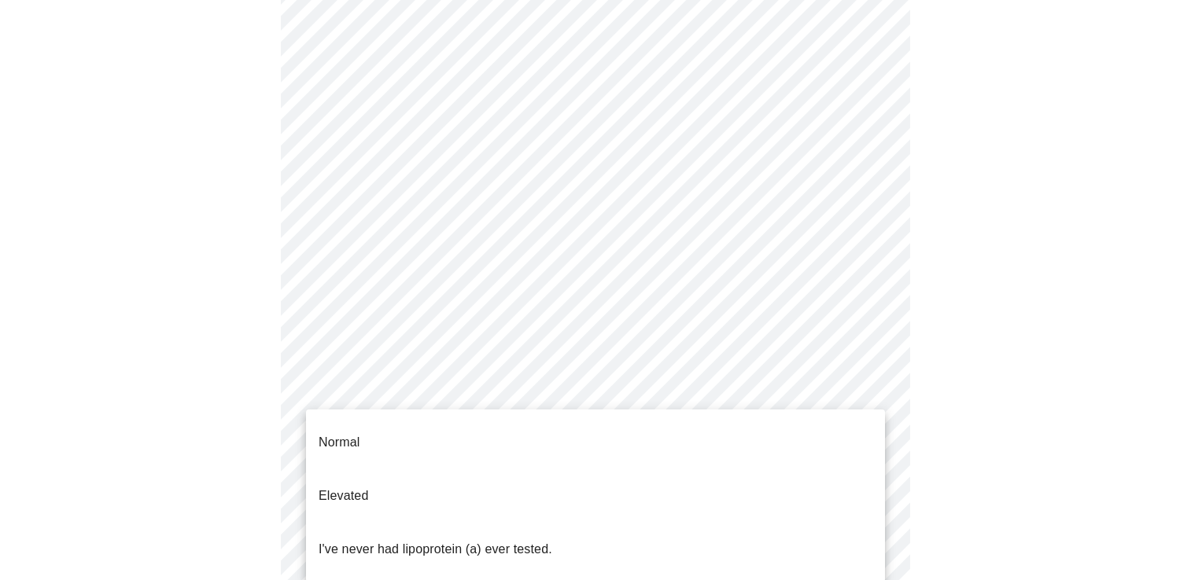
click at [564, 370] on body "MyMenopauseRx Appointments Messaging Labs Uploads Medications Community Refer a…" at bounding box center [600, 430] width 1189 height 1162
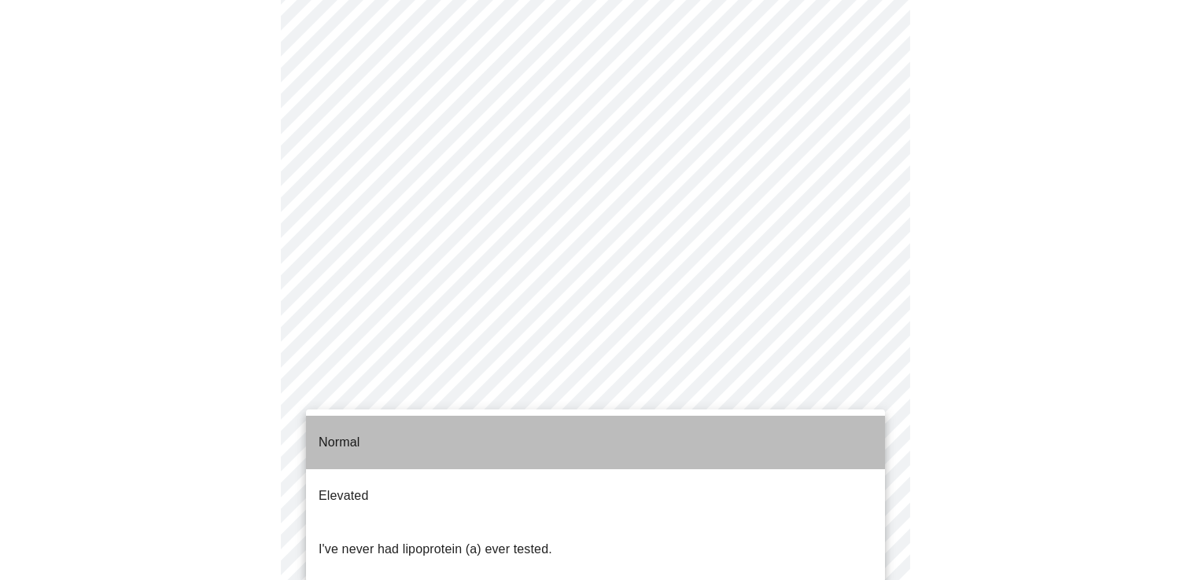
click at [389, 436] on li "Normal" at bounding box center [595, 442] width 579 height 53
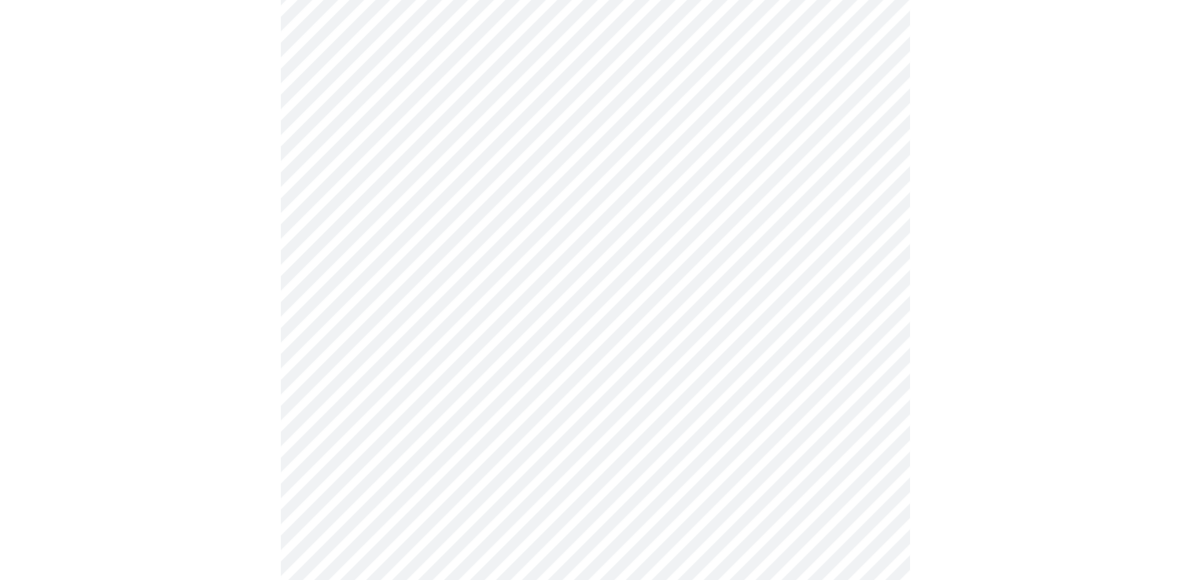
scroll to position [4012, 0]
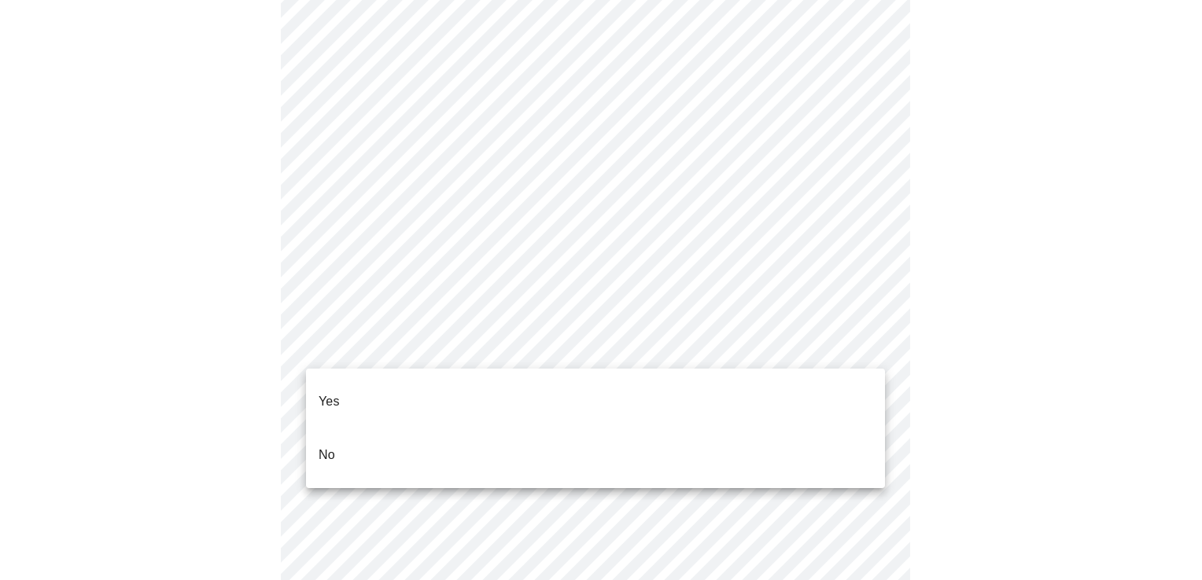
click at [374, 437] on li "No" at bounding box center [595, 455] width 579 height 53
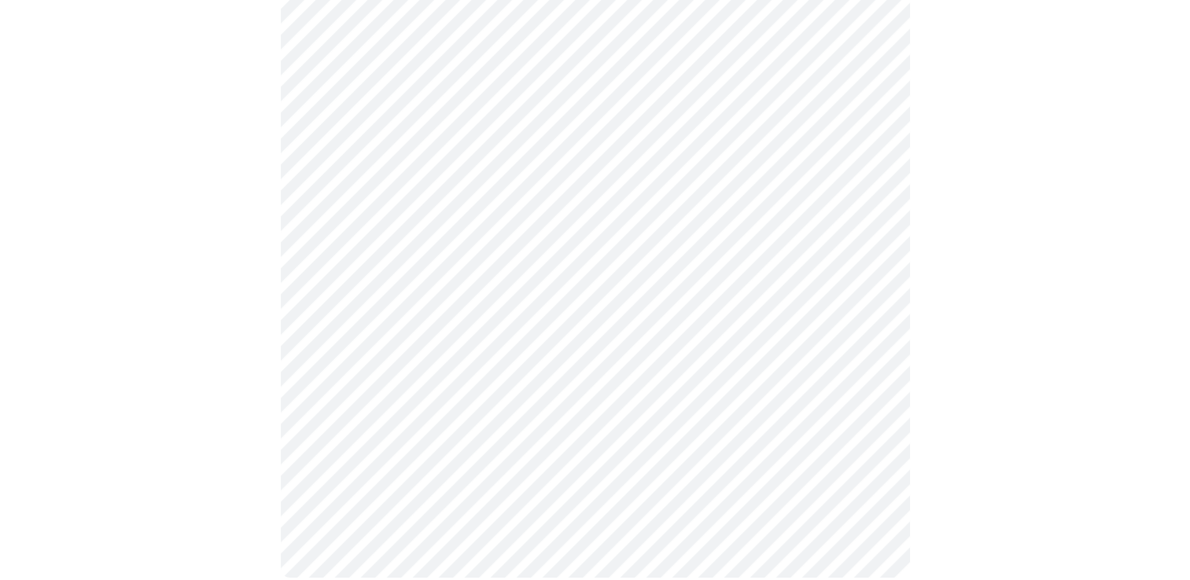
scroll to position [0, 0]
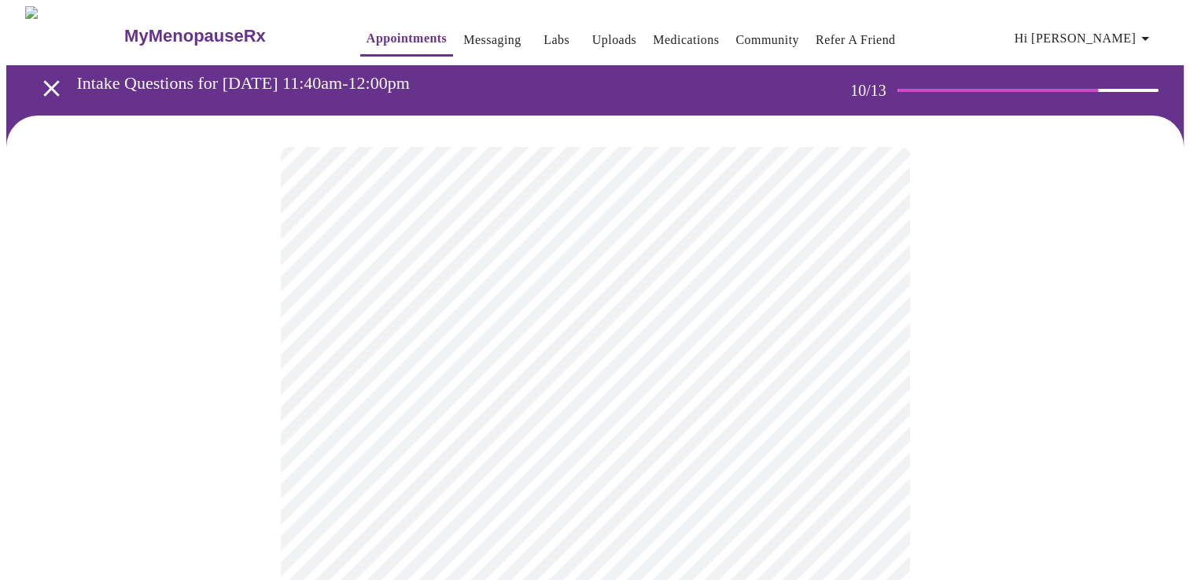
drag, startPoint x: 211, startPoint y: 398, endPoint x: 247, endPoint y: 379, distance: 40.8
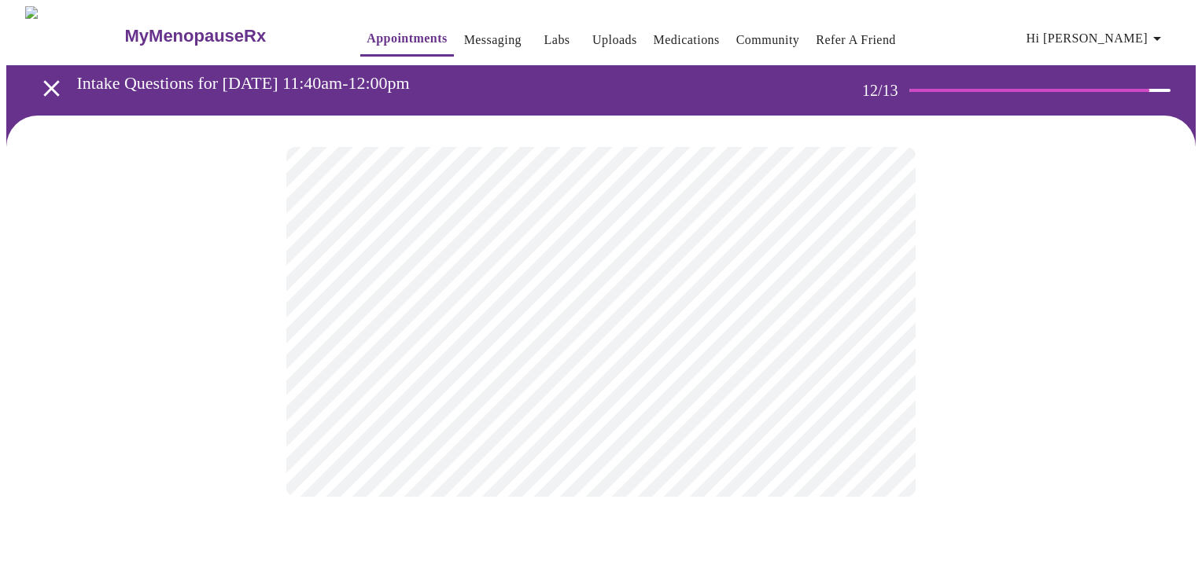
click at [541, 328] on body "MyMenopauseRx Appointments Messaging Labs Uploads Medications Community Refer a…" at bounding box center [600, 267] width 1189 height 522
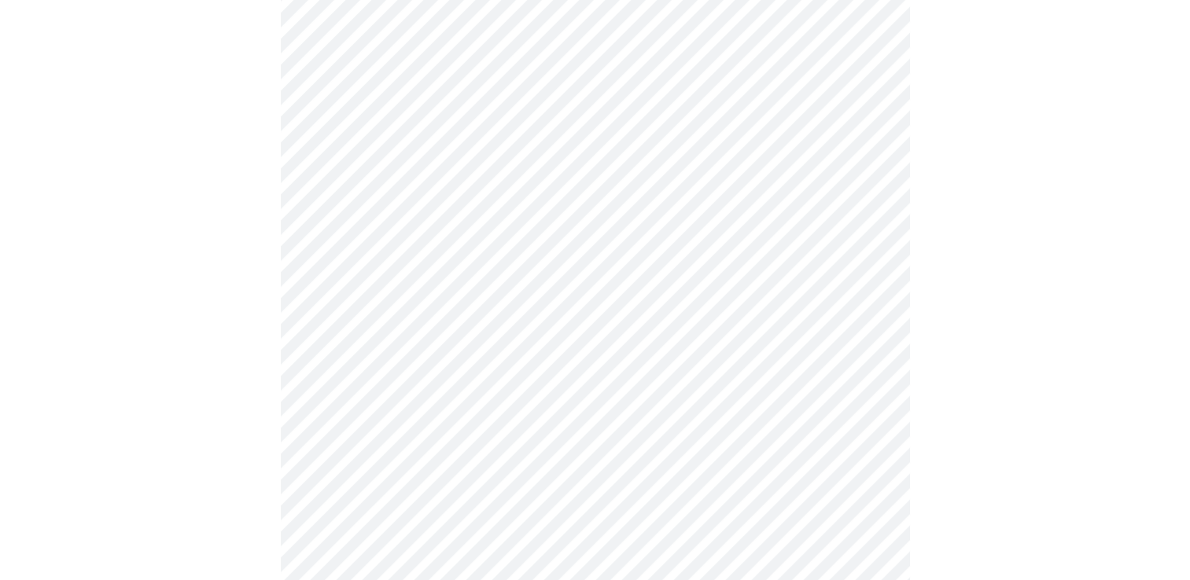
scroll to position [315, 0]
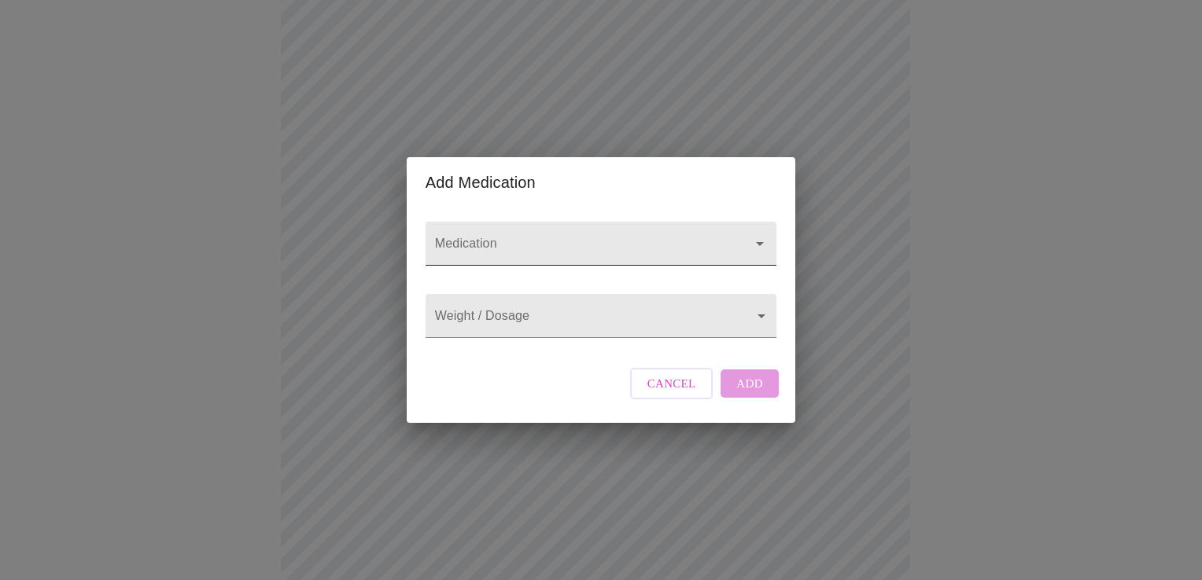
click at [463, 237] on input "Medication" at bounding box center [578, 251] width 293 height 29
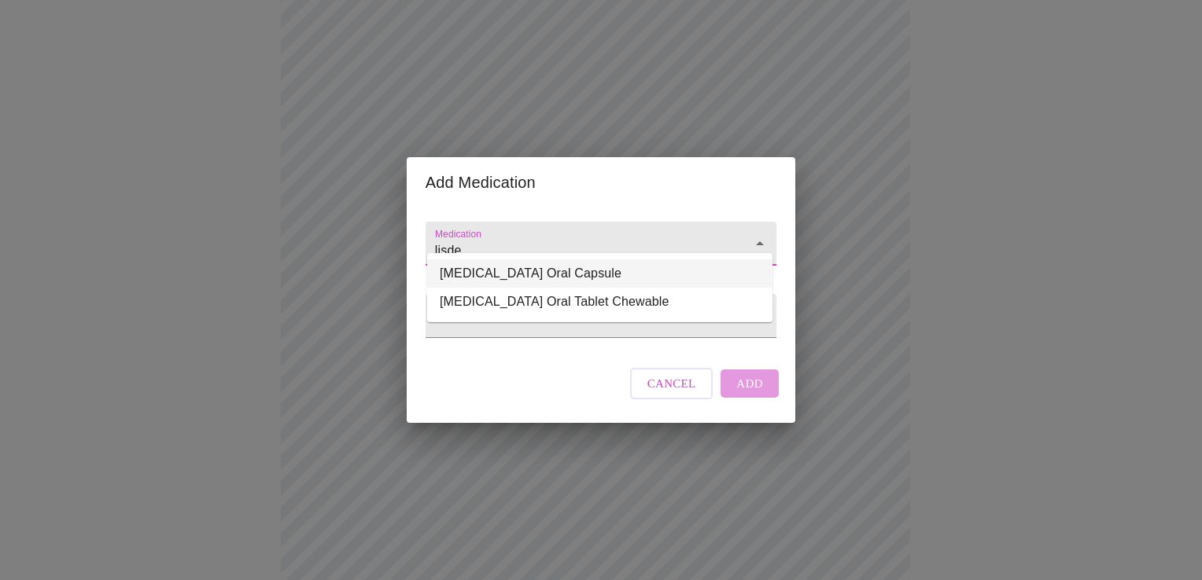
click at [513, 278] on li "Lisdexamfetamine Dimesylate Oral Capsule" at bounding box center [599, 274] width 345 height 28
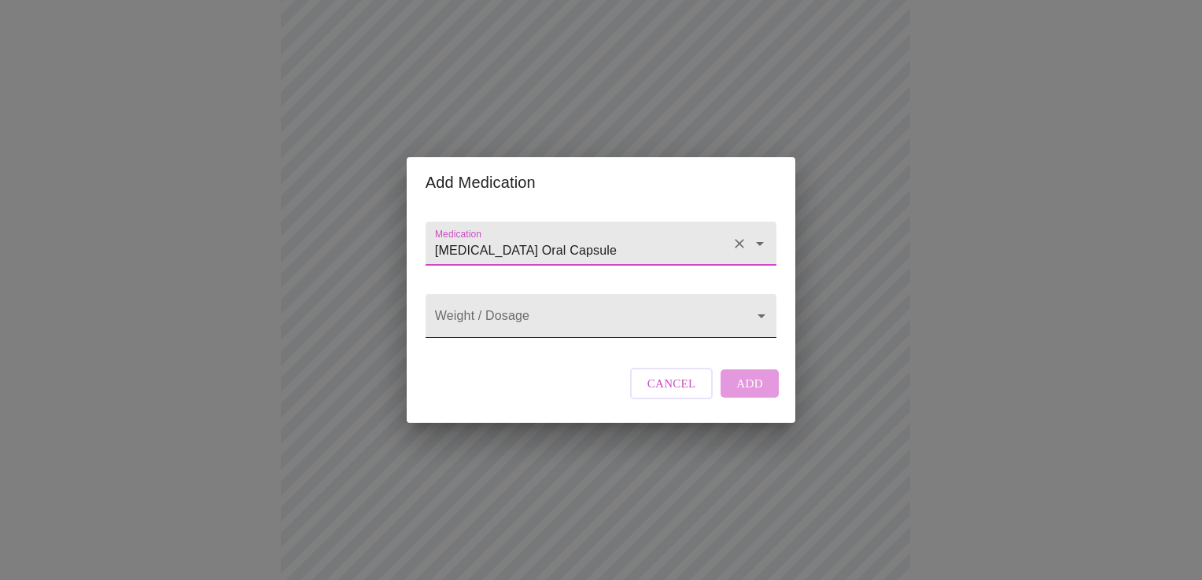
type input "Lisdexamfetamine Dimesylate Oral Capsule"
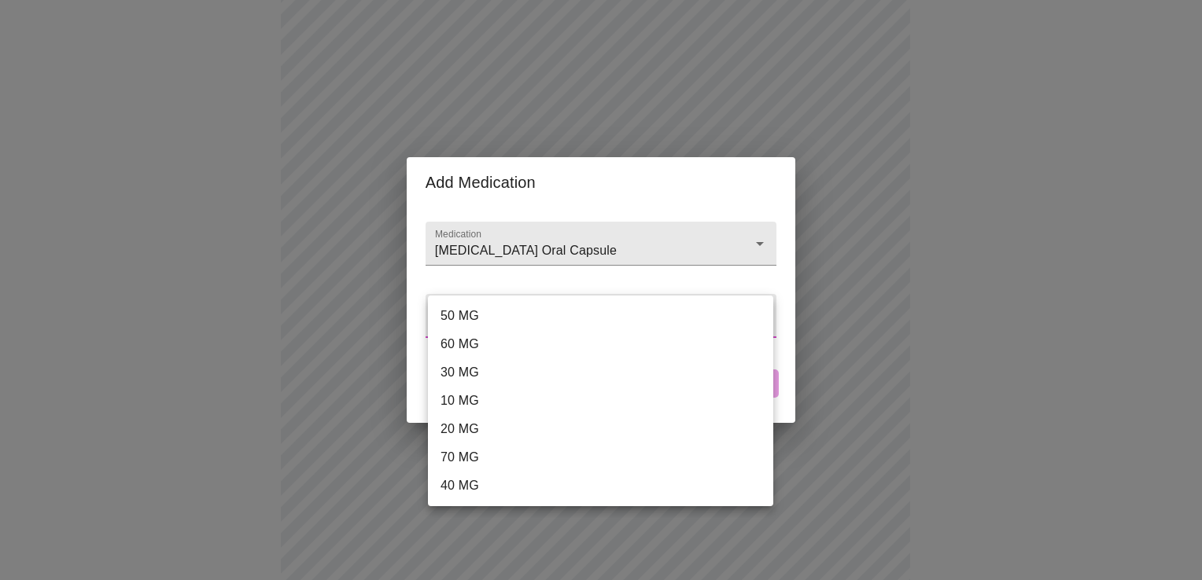
click at [516, 320] on body "MyMenopauseRx Appointments Messaging Labs Uploads Medications Community Refer a…" at bounding box center [600, 455] width 1189 height 1526
click at [484, 373] on li "30 MG" at bounding box center [600, 373] width 345 height 28
type input "30 MG"
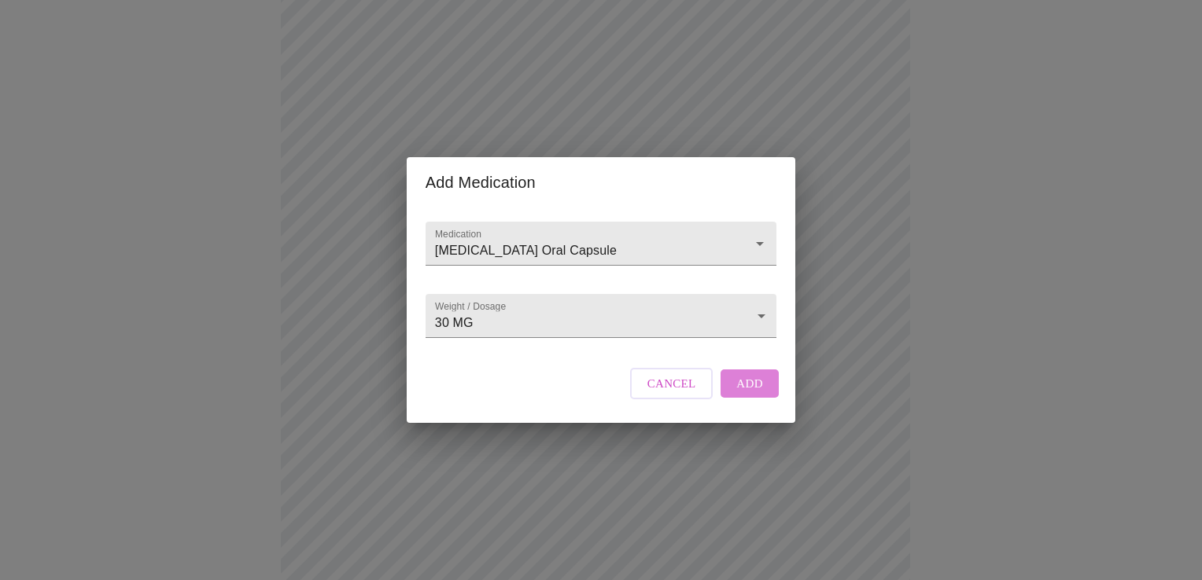
click at [754, 394] on span "Add" at bounding box center [749, 384] width 27 height 20
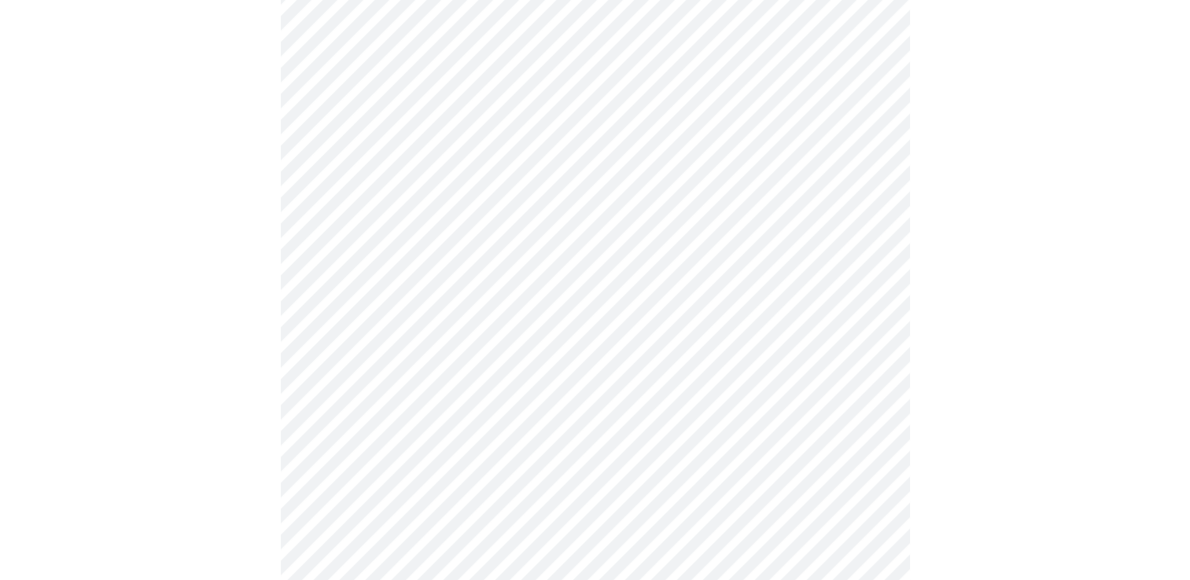
scroll to position [393, 0]
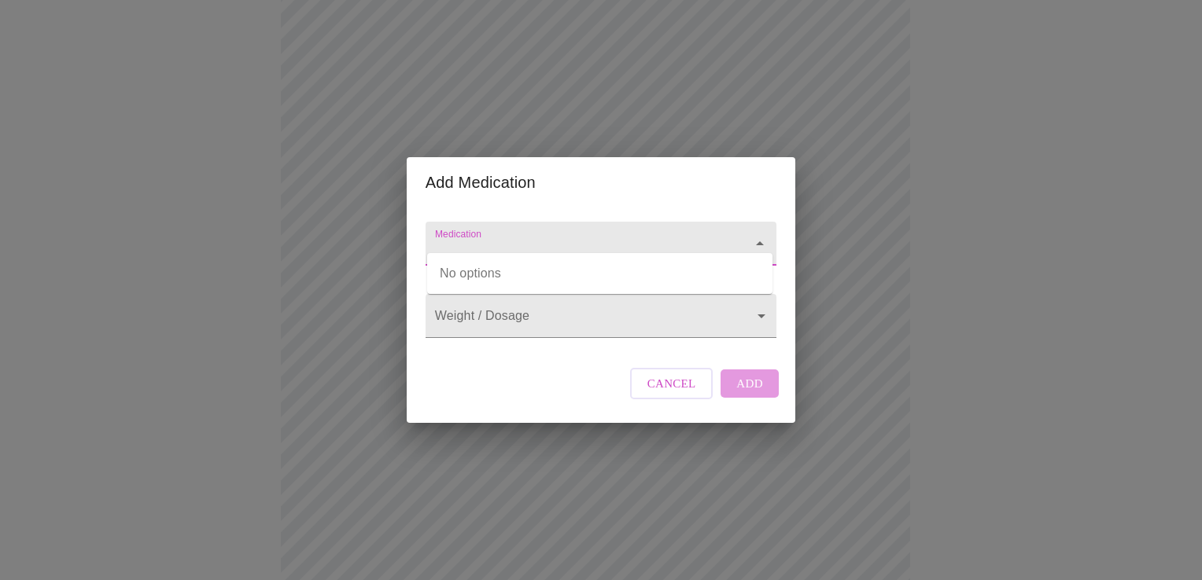
click at [455, 237] on input "Medication" at bounding box center [578, 251] width 293 height 29
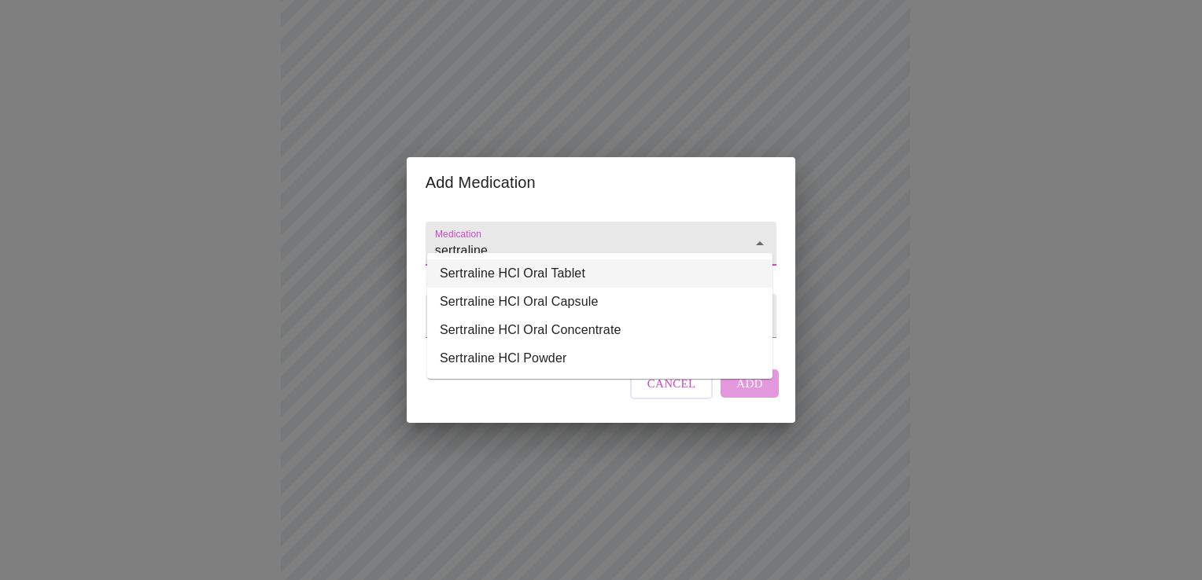
click at [522, 275] on li "Sertraline HCl Oral Tablet" at bounding box center [599, 274] width 345 height 28
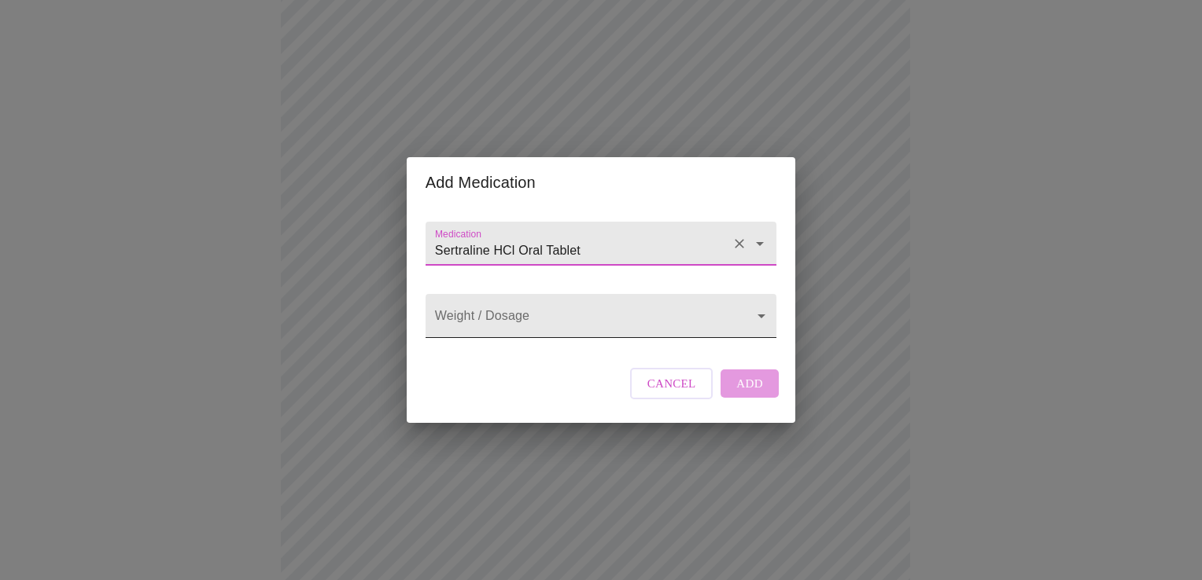
type input "Sertraline HCl Oral Tablet"
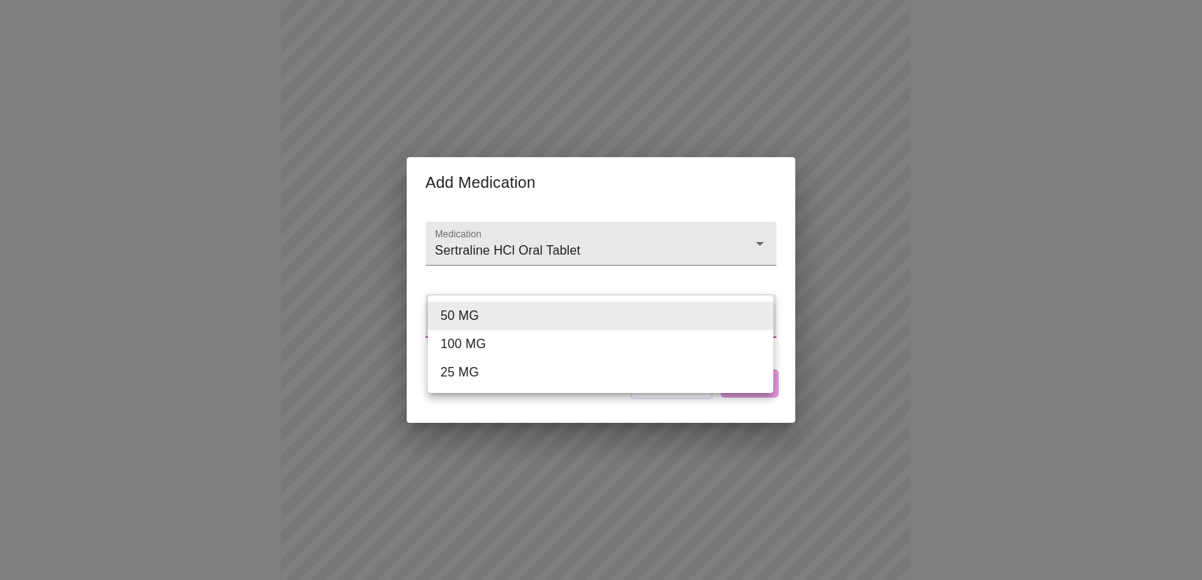
click at [522, 308] on body "MyMenopauseRx Appointments Messaging Labs Uploads Medications Community Refer a…" at bounding box center [600, 376] width 1189 height 1526
click at [468, 341] on li "100 MG" at bounding box center [600, 344] width 345 height 28
type input "100 MG"
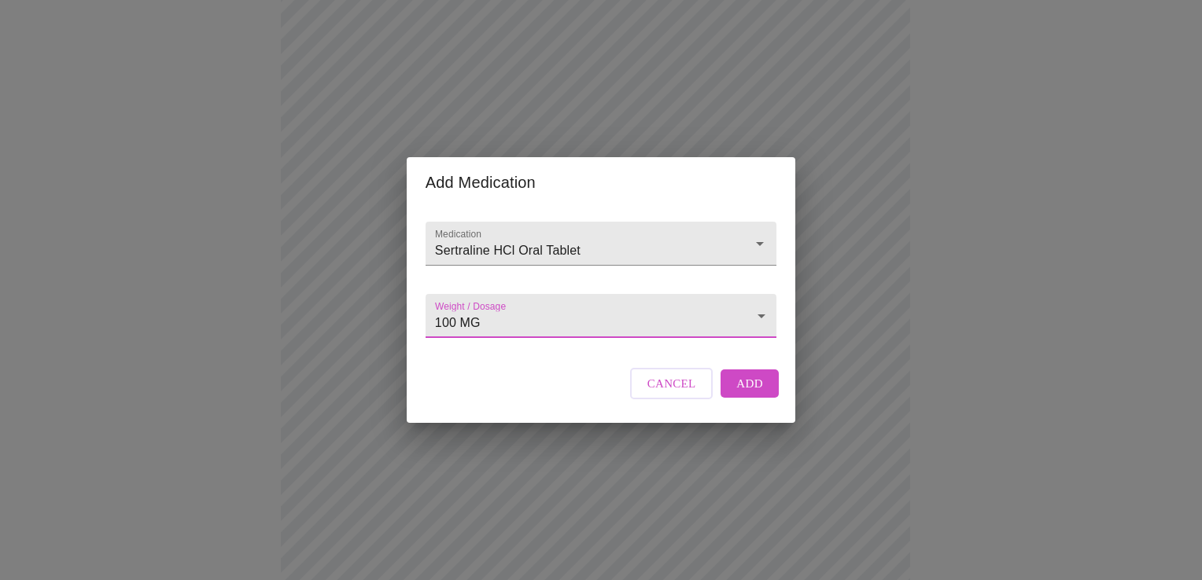
click at [754, 394] on span "Add" at bounding box center [749, 384] width 27 height 20
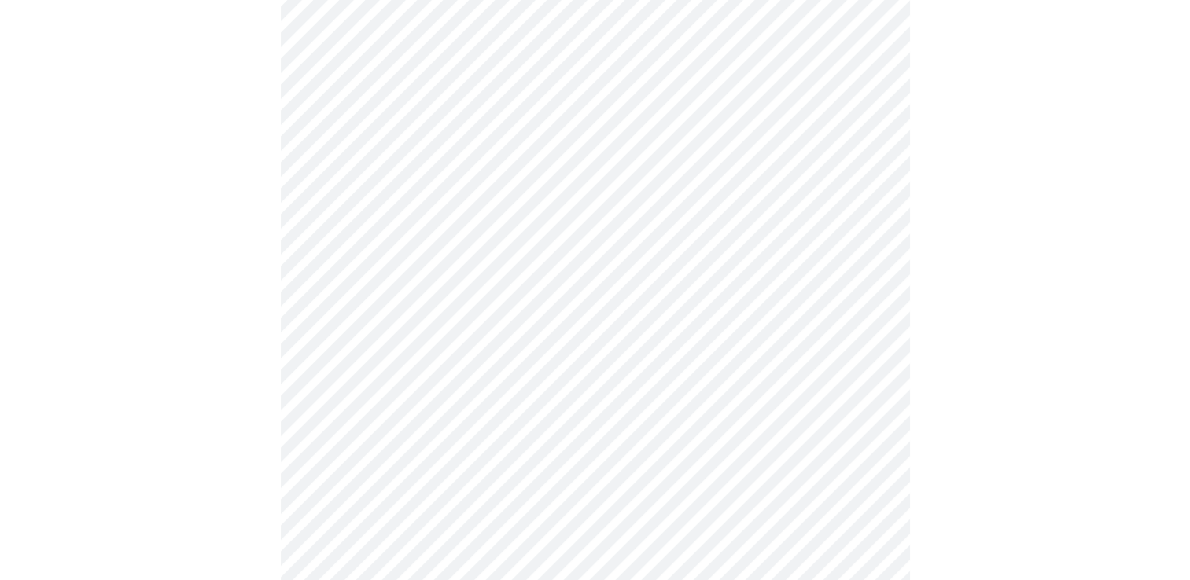
scroll to position [944, 0]
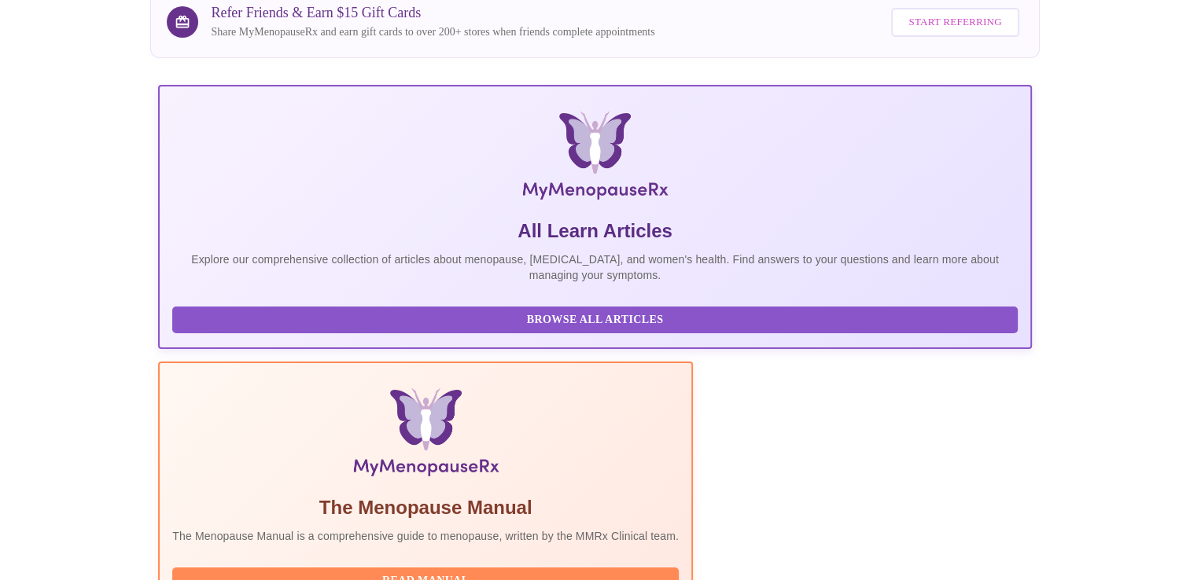
scroll to position [157, 0]
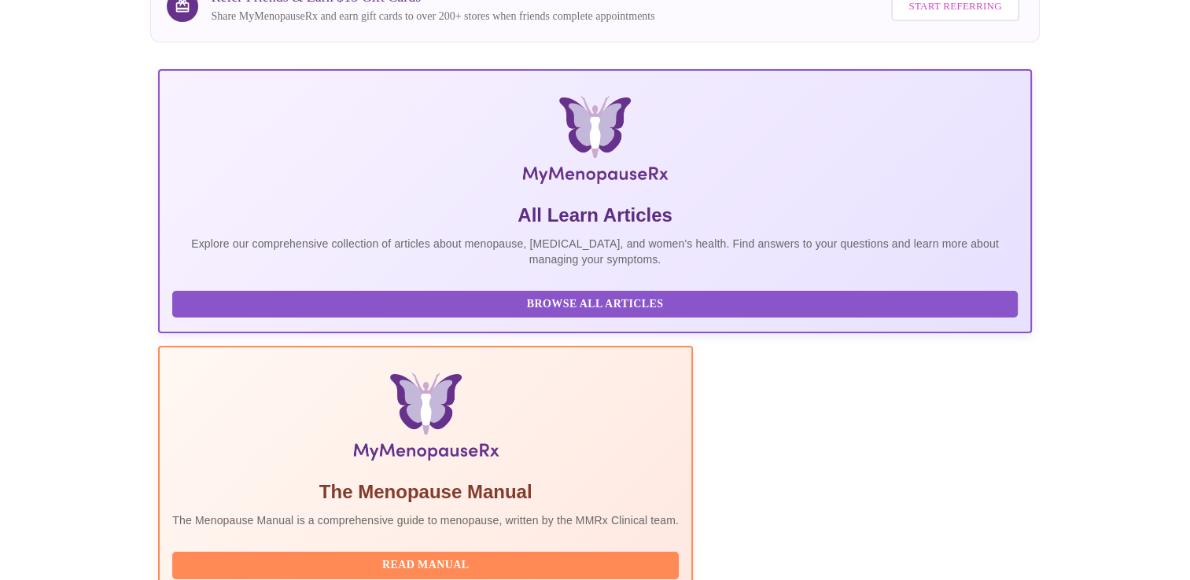
drag, startPoint x: 713, startPoint y: 201, endPoint x: 709, endPoint y: 219, distance: 17.7
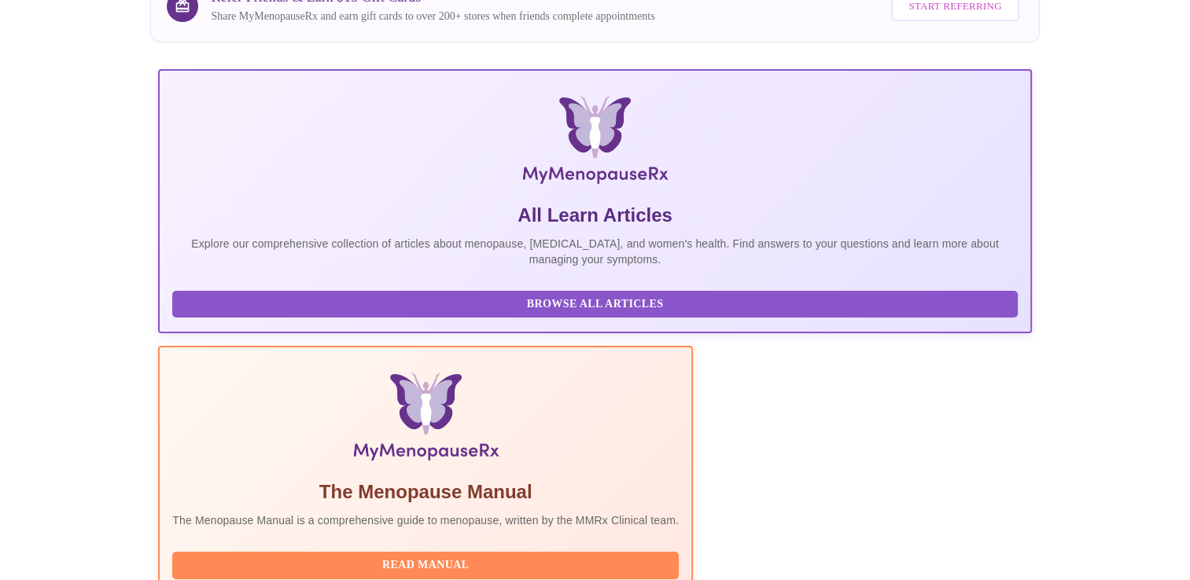
drag, startPoint x: 673, startPoint y: 208, endPoint x: 673, endPoint y: 193, distance: 14.9
